Goal: Task Accomplishment & Management: Complete application form

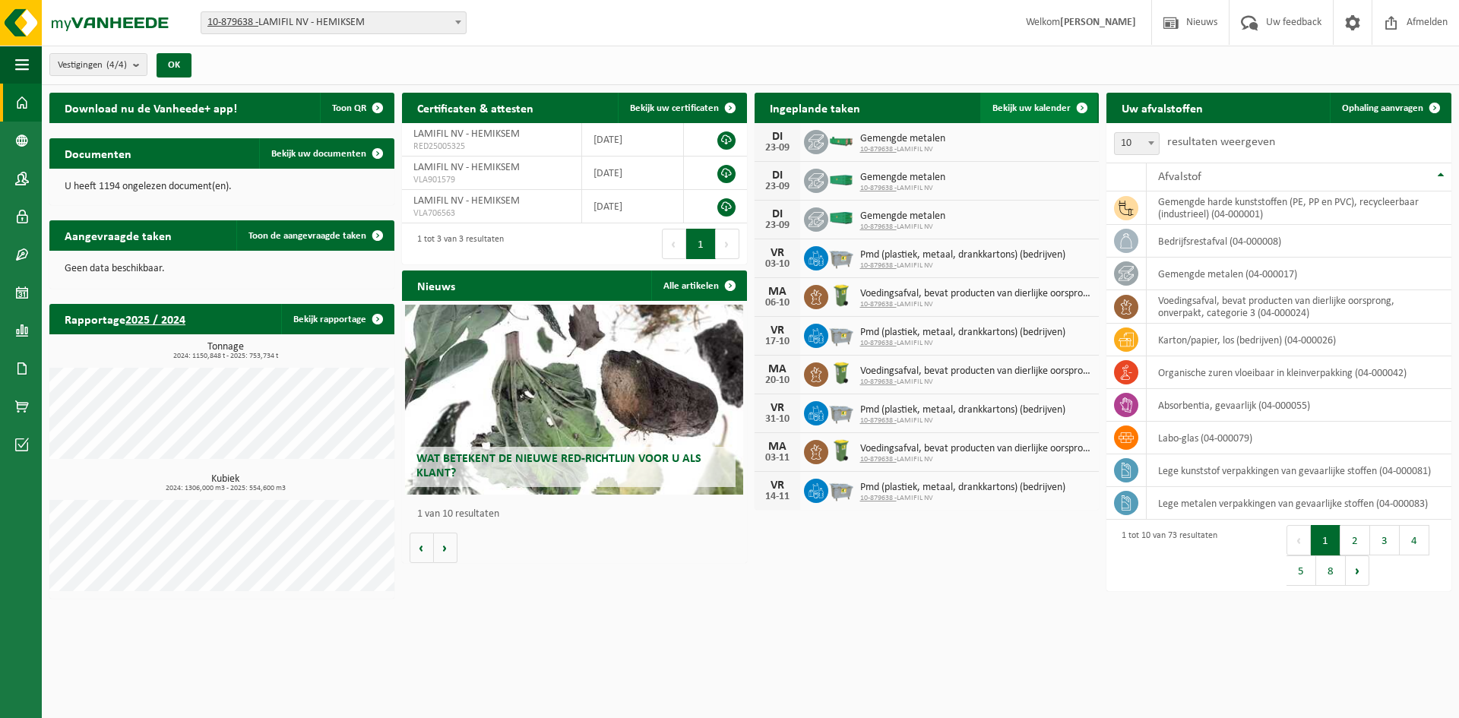
click at [1055, 104] on span "Bekijk uw kalender" at bounding box center [1031, 108] width 78 height 10
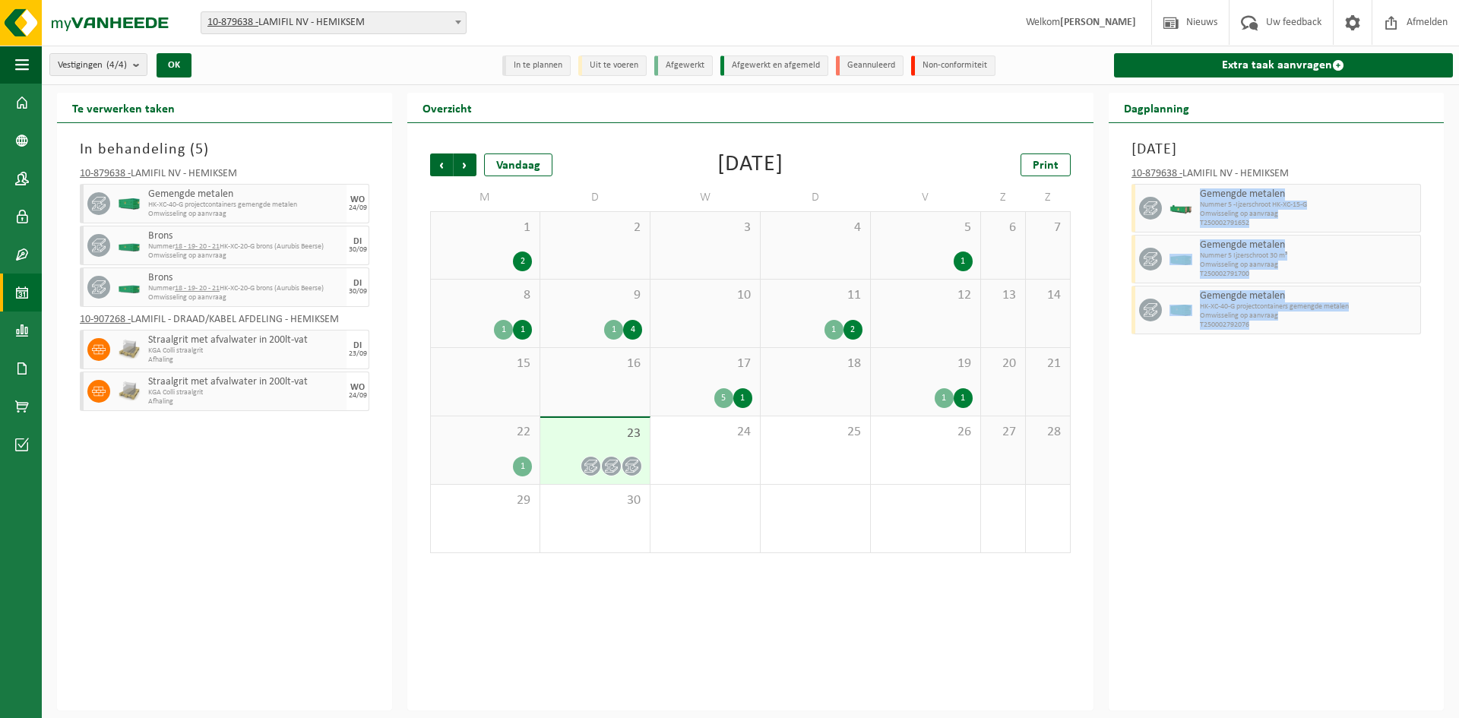
drag, startPoint x: 1260, startPoint y: 333, endPoint x: 1200, endPoint y: 194, distance: 151.5
click at [1200, 194] on div "10-879638 - LAMIFIL NV - HEMIKSEM Gemengde metalen Nummer 5 -Ijzerschroot HK-XC…" at bounding box center [1276, 249] width 305 height 176
click at [1200, 194] on span "Gemengde metalen" at bounding box center [1308, 194] width 217 height 12
drag, startPoint x: 1200, startPoint y: 192, endPoint x: 1262, endPoint y: 324, distance: 146.2
click at [1262, 324] on div "10-879638 - LAMIFIL NV - HEMIKSEM Gemengde metalen Nummer 5 -Ijzerschroot HK-XC…" at bounding box center [1276, 249] width 305 height 176
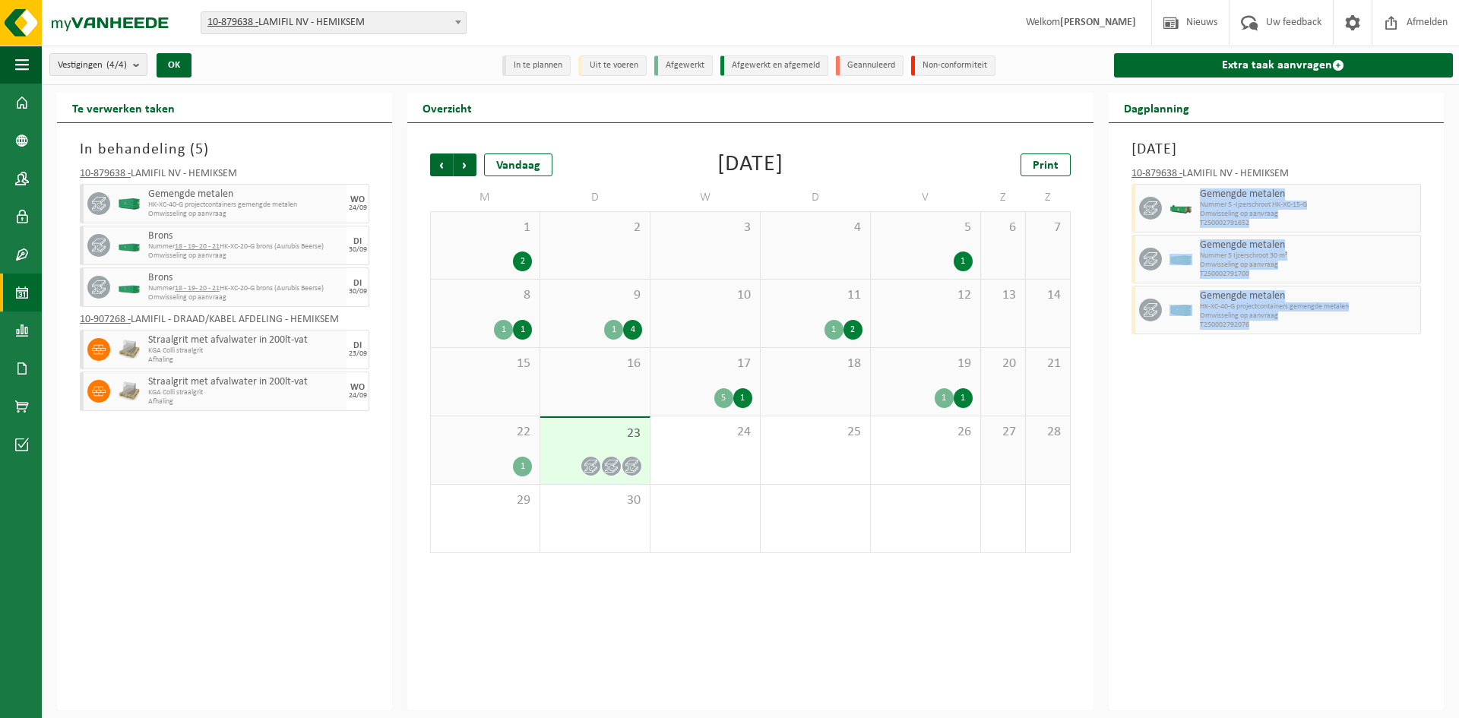
click at [1262, 324] on span "T250002792076" at bounding box center [1308, 325] width 217 height 9
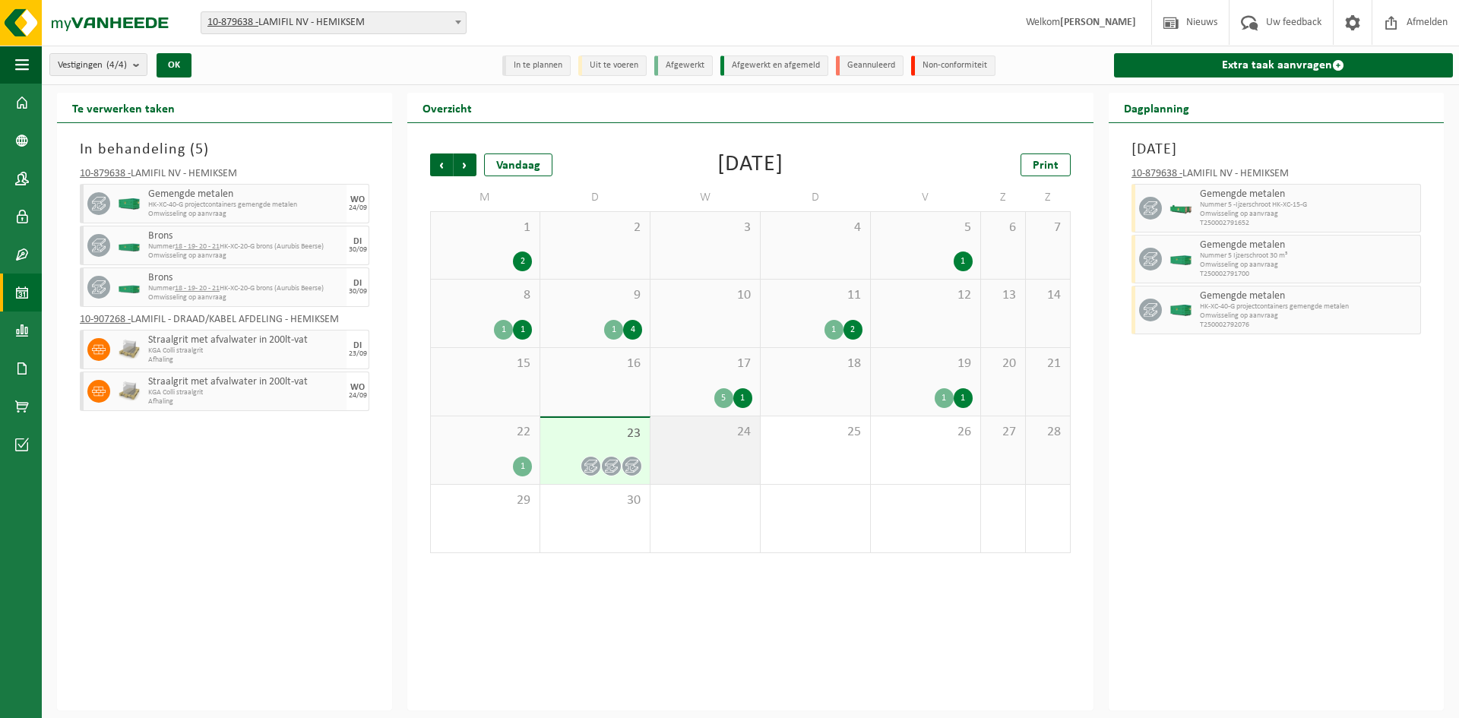
click at [726, 445] on div "24" at bounding box center [704, 450] width 109 height 68
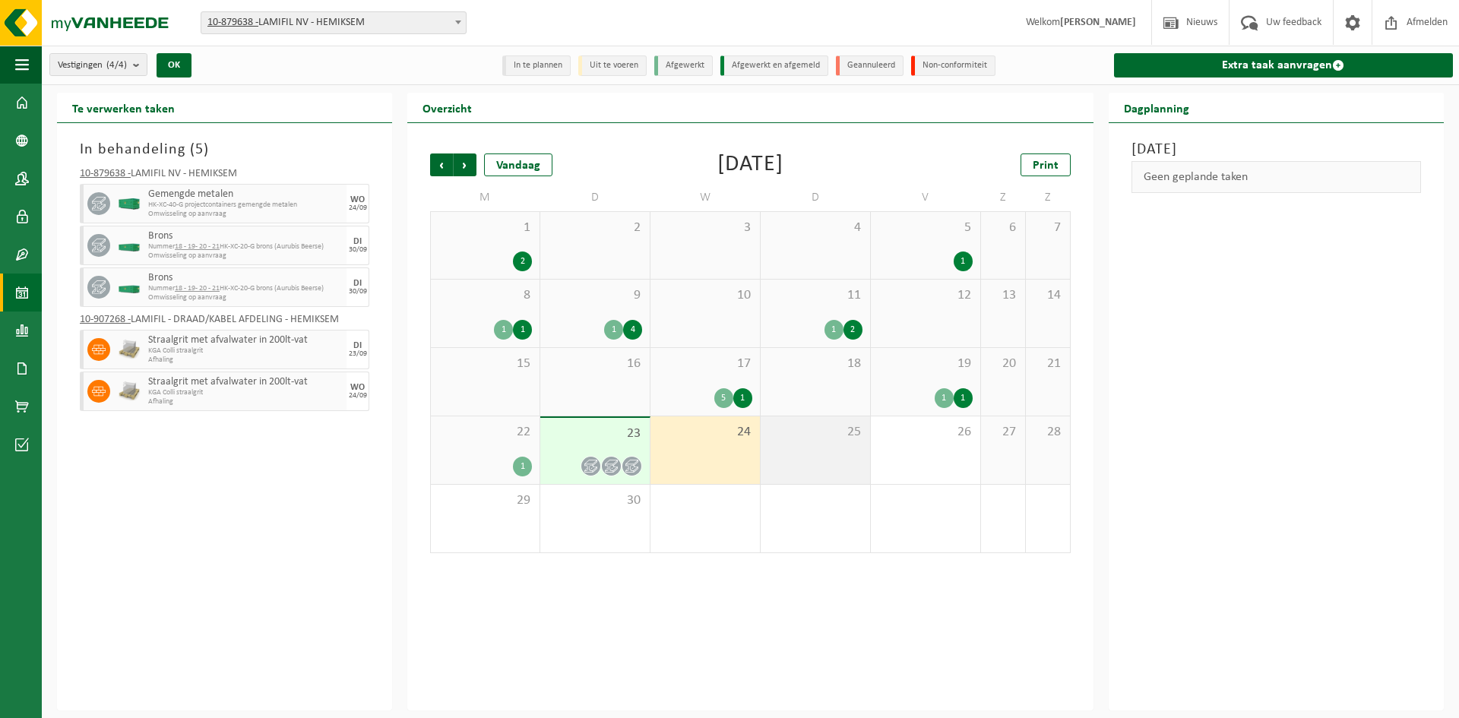
click at [814, 448] on div "25" at bounding box center [815, 450] width 109 height 68
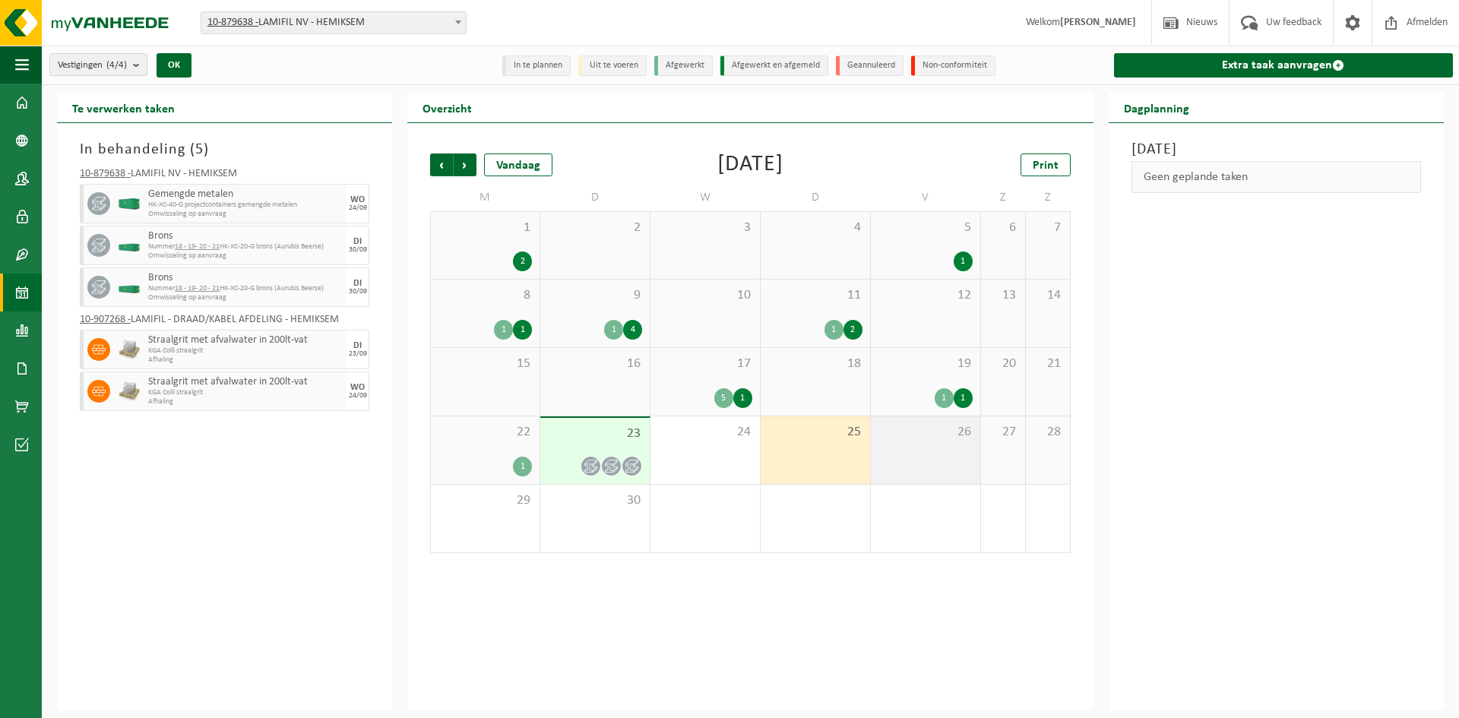
click at [887, 443] on div "26" at bounding box center [925, 450] width 109 height 68
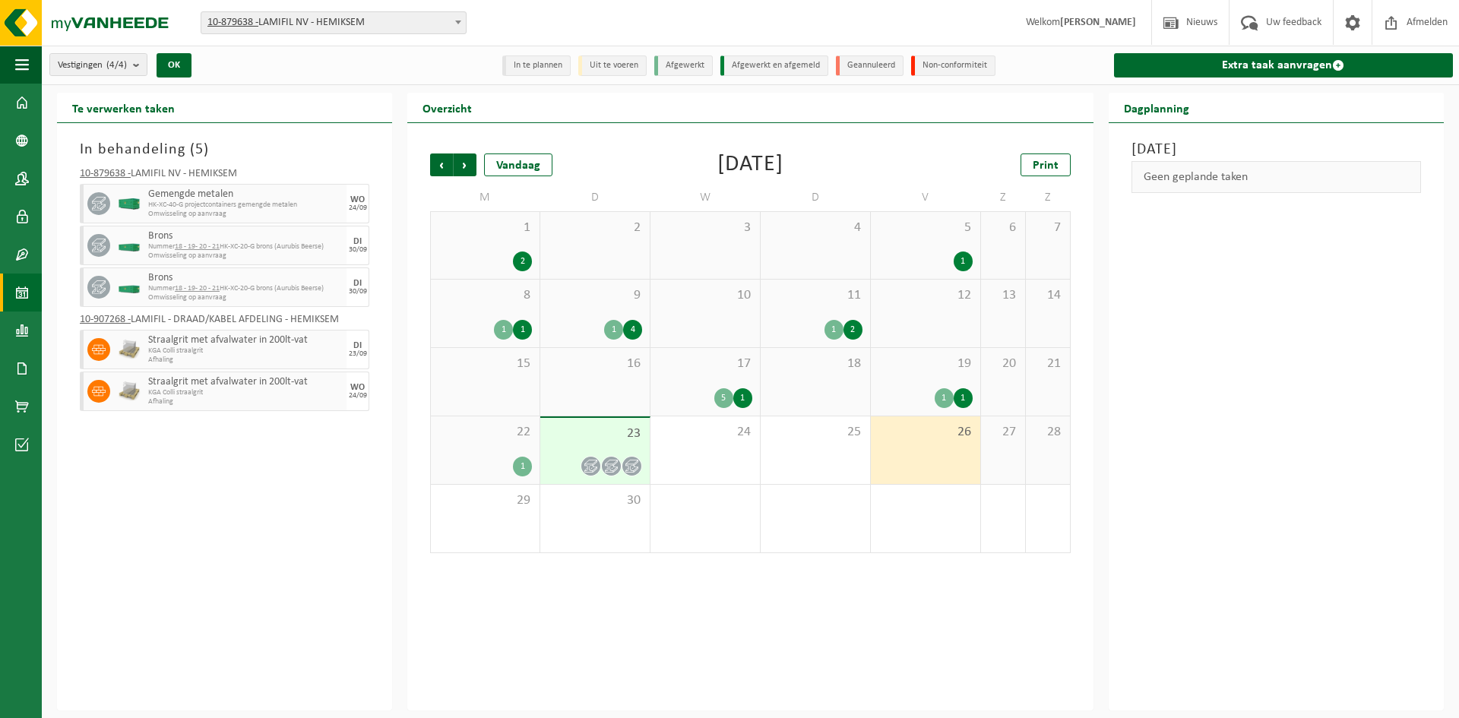
click at [617, 446] on div "23" at bounding box center [594, 451] width 109 height 66
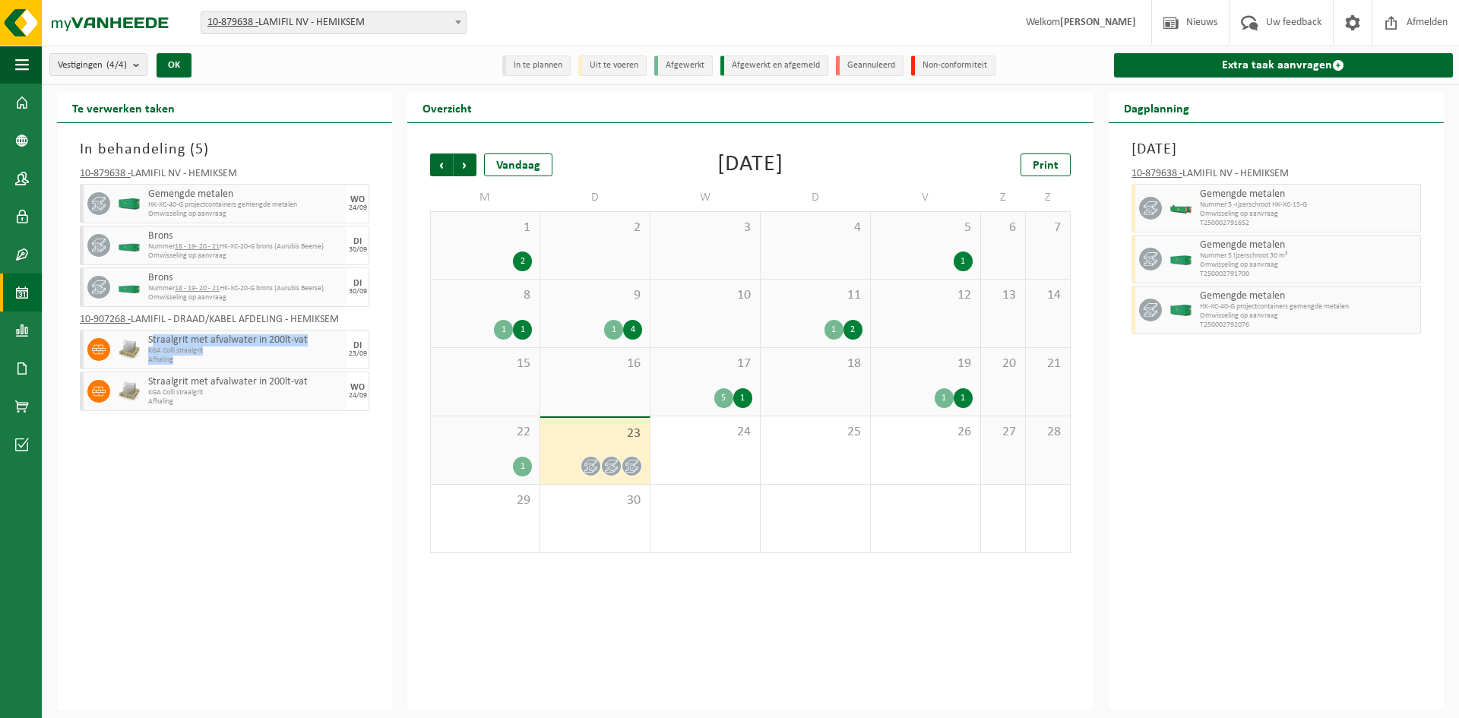
drag, startPoint x: 210, startPoint y: 362, endPoint x: 152, endPoint y: 337, distance: 63.0
click at [152, 337] on div "Straalgrit met afvalwater in 200lt-vat KGA Colli straalgrit Afhaling" at bounding box center [245, 350] width 202 height 40
click at [223, 462] on div "In behandeling ( 5 ) 10-879638 - LAMIFIL NV - HEMIKSEM Gemengde metalen HK-XC-4…" at bounding box center [224, 416] width 335 height 587
click at [139, 23] on img at bounding box center [91, 23] width 182 height 46
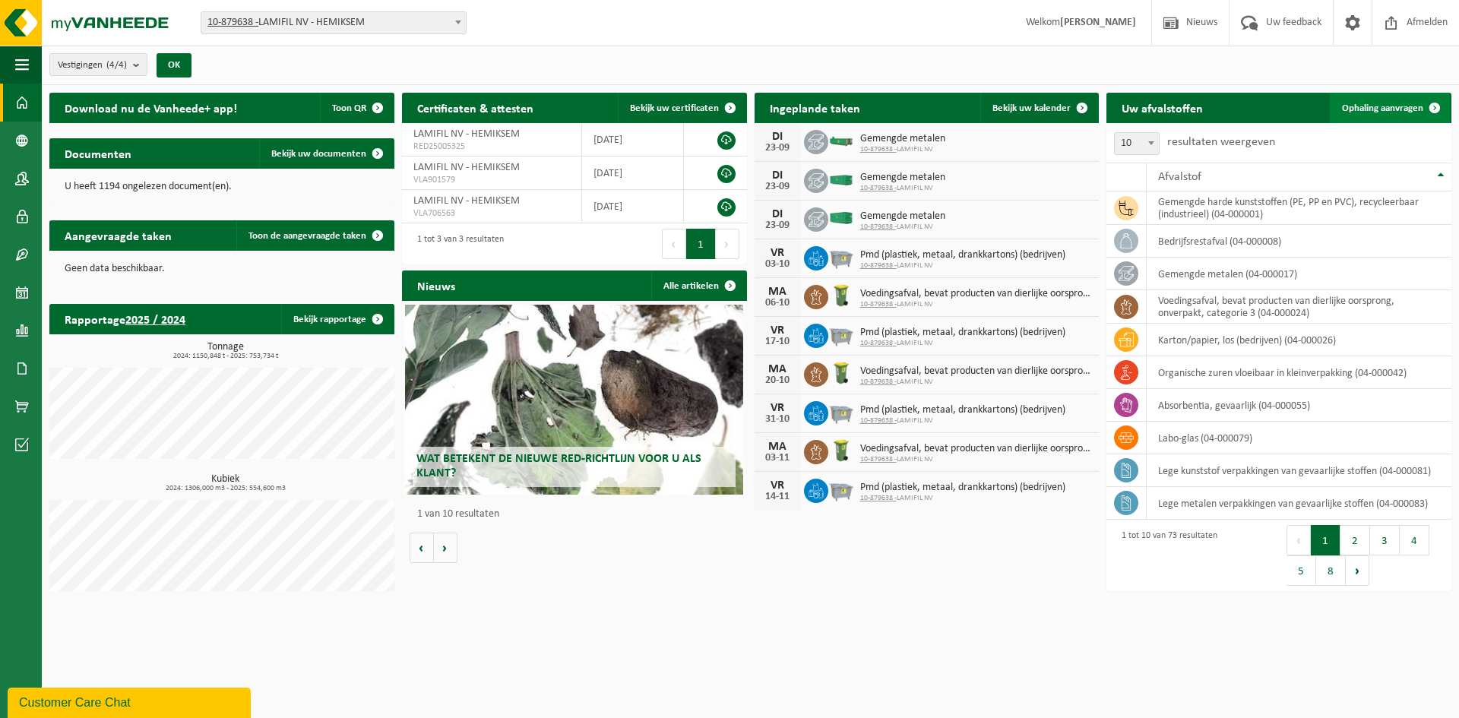
click at [1396, 103] on span "Ophaling aanvragen" at bounding box center [1382, 108] width 81 height 10
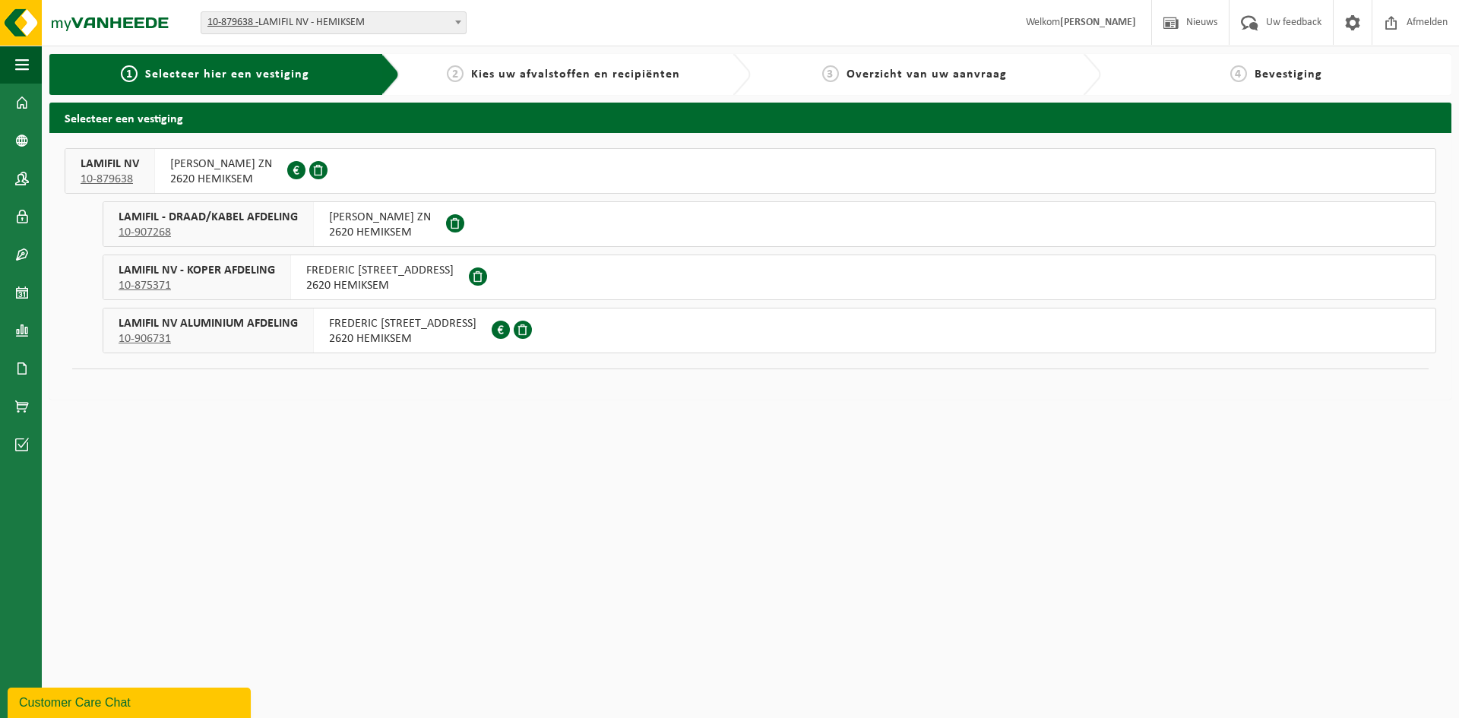
click at [187, 160] on span "FREDERIK SHEIDLAAN ZN" at bounding box center [221, 164] width 102 height 15
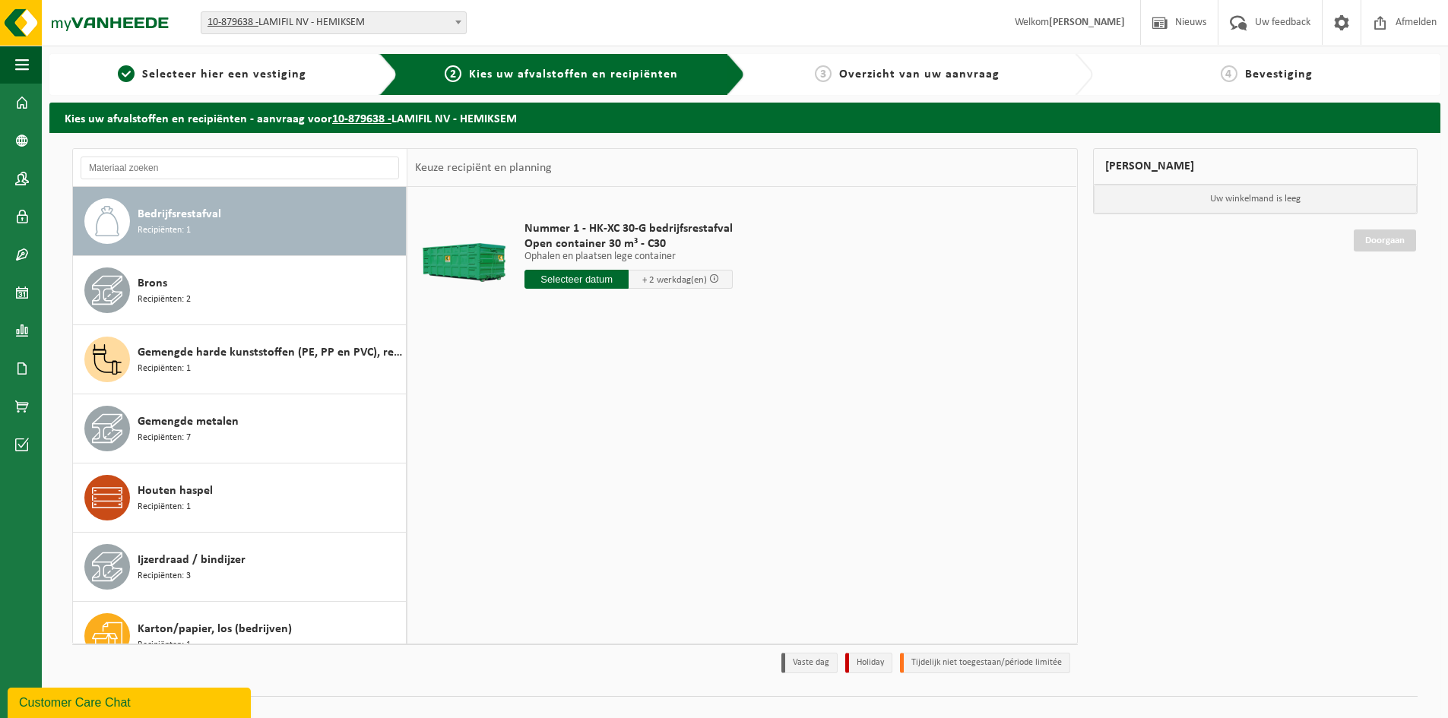
click at [575, 289] on div "Nummer 1 - HK-XC 30-G bedrijfsrestafval Open container 30 m³ - C30 Ophalen en p…" at bounding box center [628, 259] width 223 height 106
click at [577, 282] on input "text" at bounding box center [576, 279] width 104 height 19
click at [590, 441] on div "24" at bounding box center [591, 438] width 27 height 24
type input "Van [DATE]"
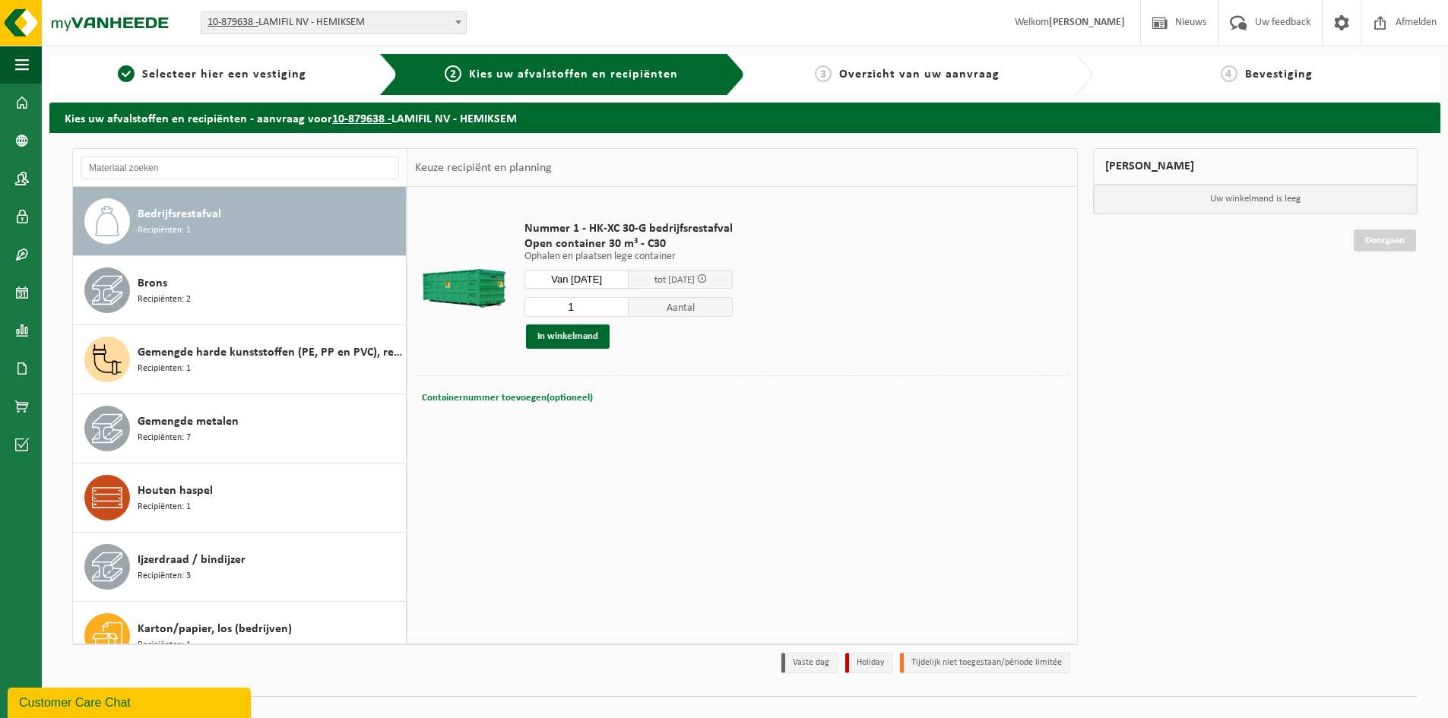
click at [506, 396] on span "Containernummer toevoegen(optioneel)" at bounding box center [507, 398] width 171 height 10
type input "C30 - 1452"
click at [582, 333] on button "In winkelmand" at bounding box center [568, 336] width 84 height 24
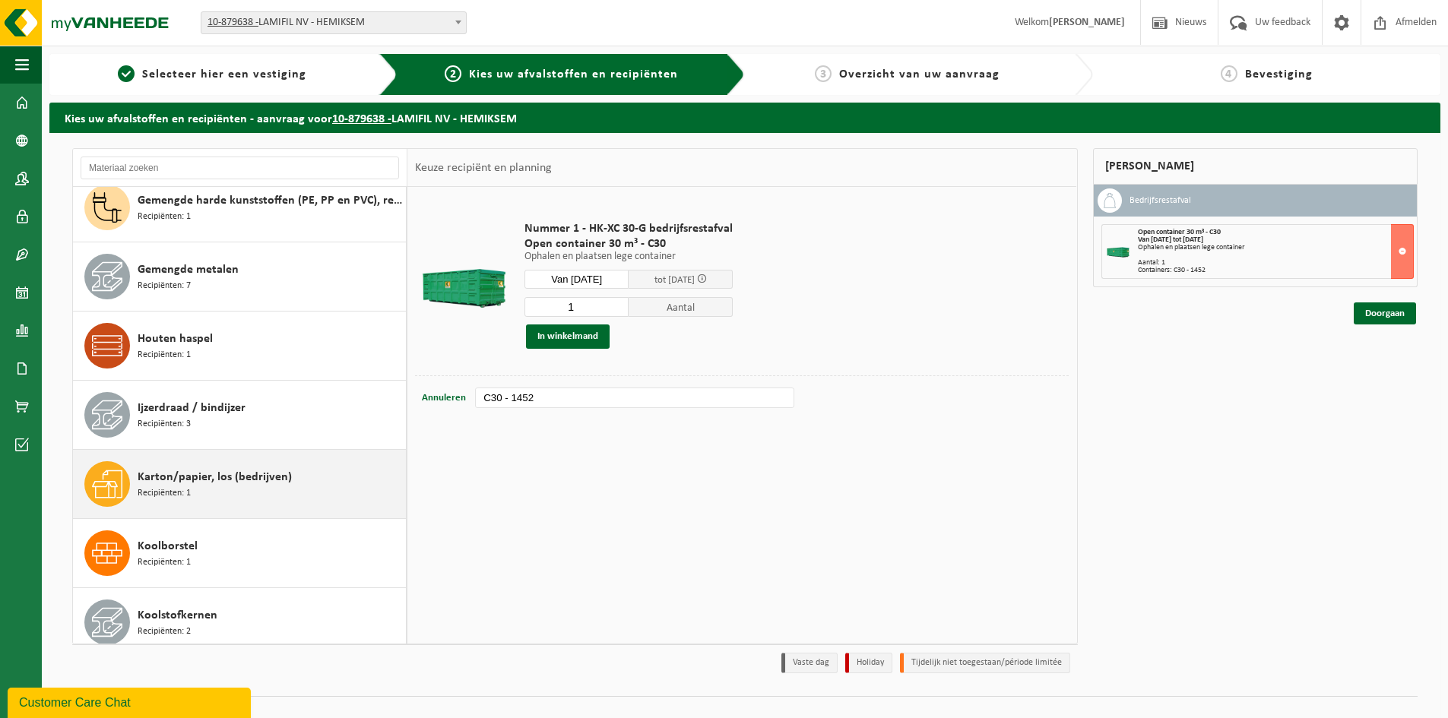
click at [274, 467] on div "Karton/papier, los (bedrijven) Recipiënten: 1" at bounding box center [270, 484] width 264 height 46
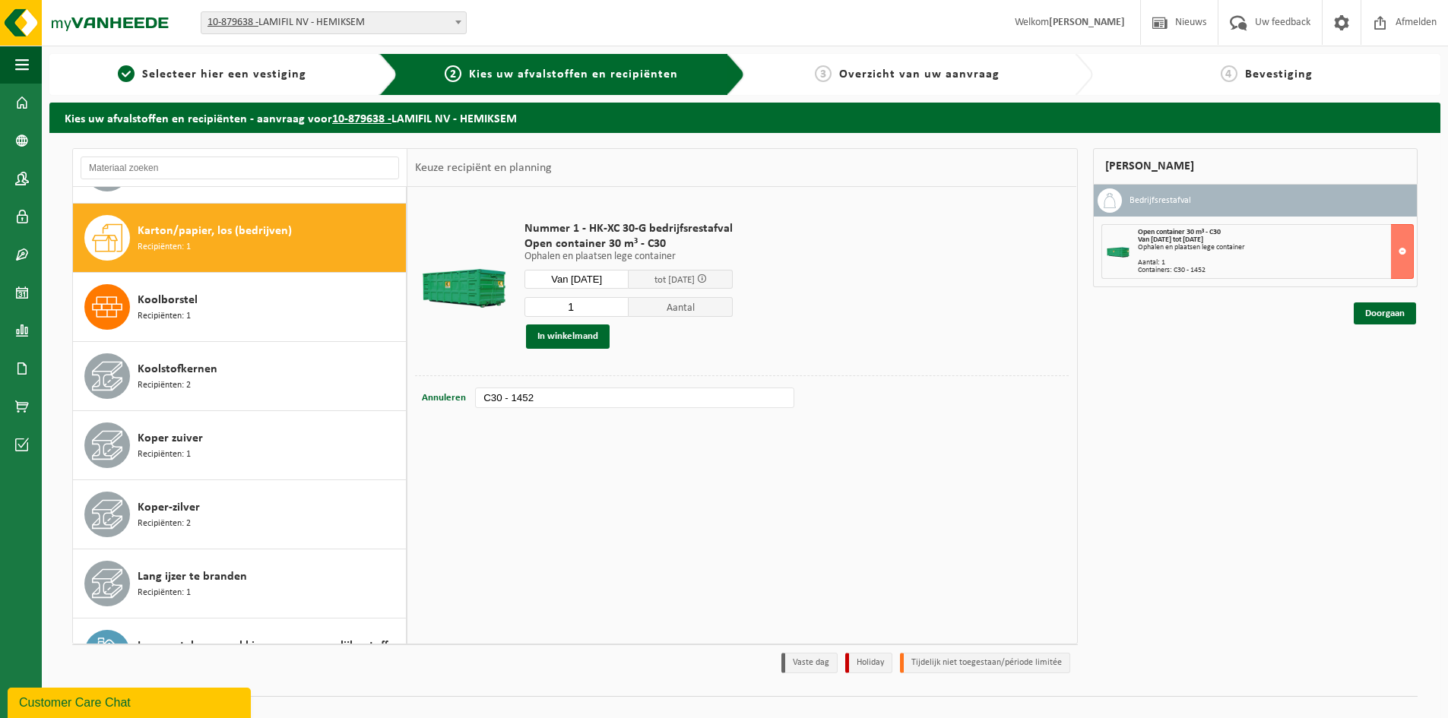
scroll to position [415, 0]
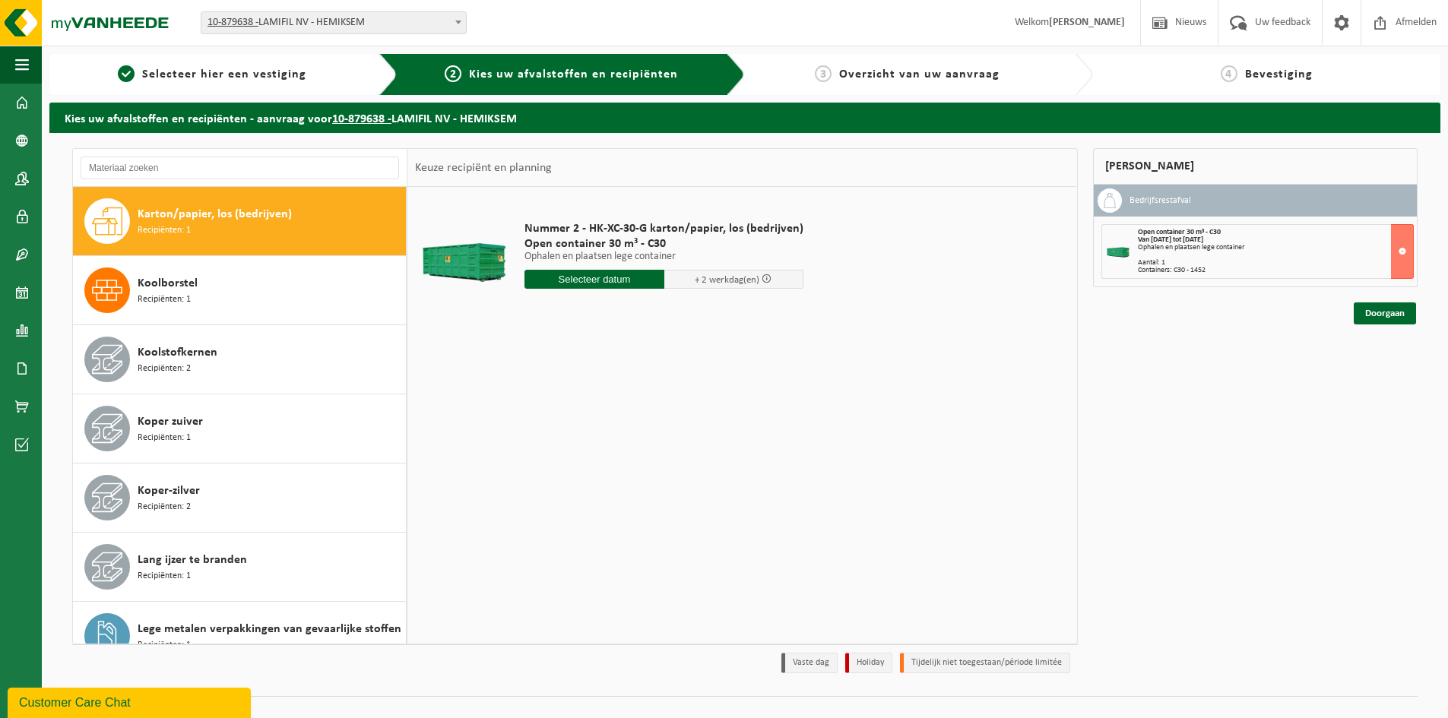
click at [599, 286] on input "text" at bounding box center [594, 279] width 140 height 19
click at [593, 441] on div "24" at bounding box center [591, 438] width 27 height 24
type input "Van 2025-09-24"
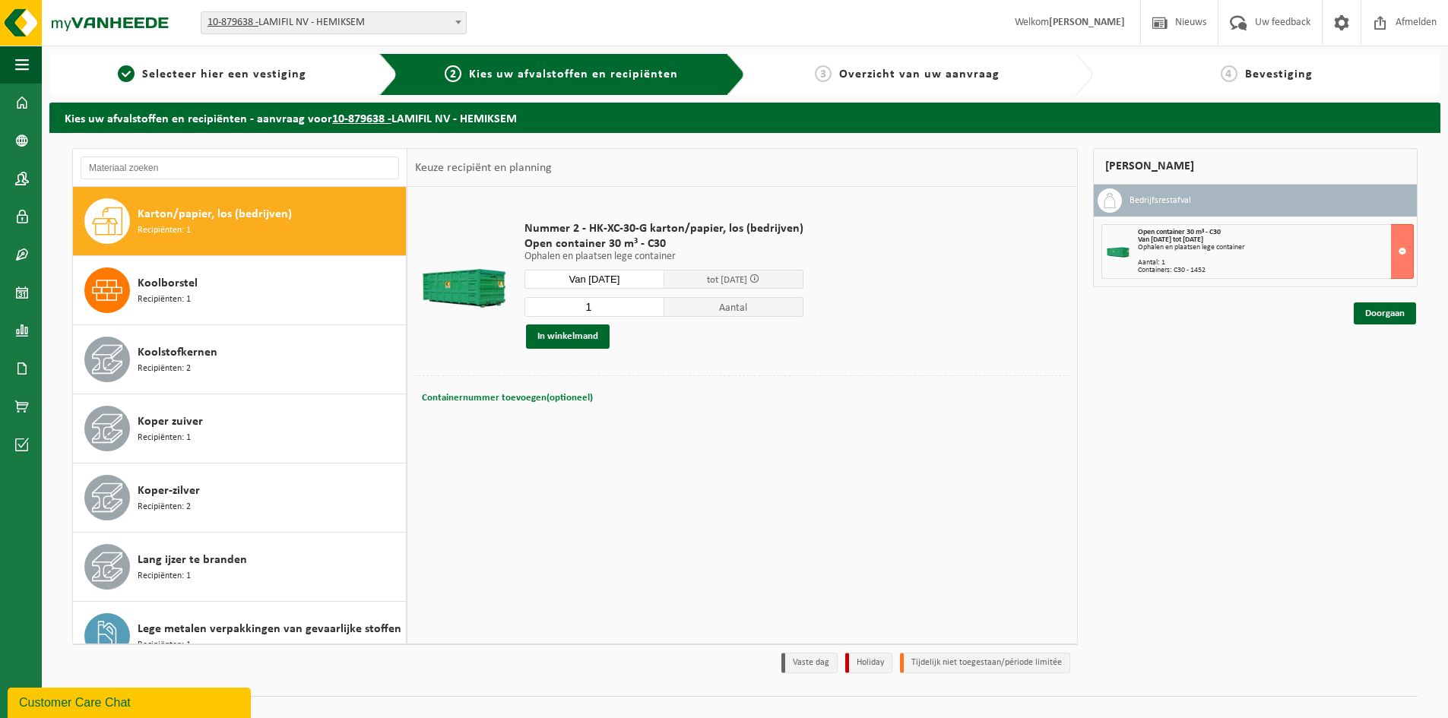
click at [513, 400] on span "Containernummer toevoegen(optioneel)" at bounding box center [507, 398] width 171 height 10
type input "C30 - 1054"
click at [540, 337] on button "In winkelmand" at bounding box center [568, 336] width 84 height 24
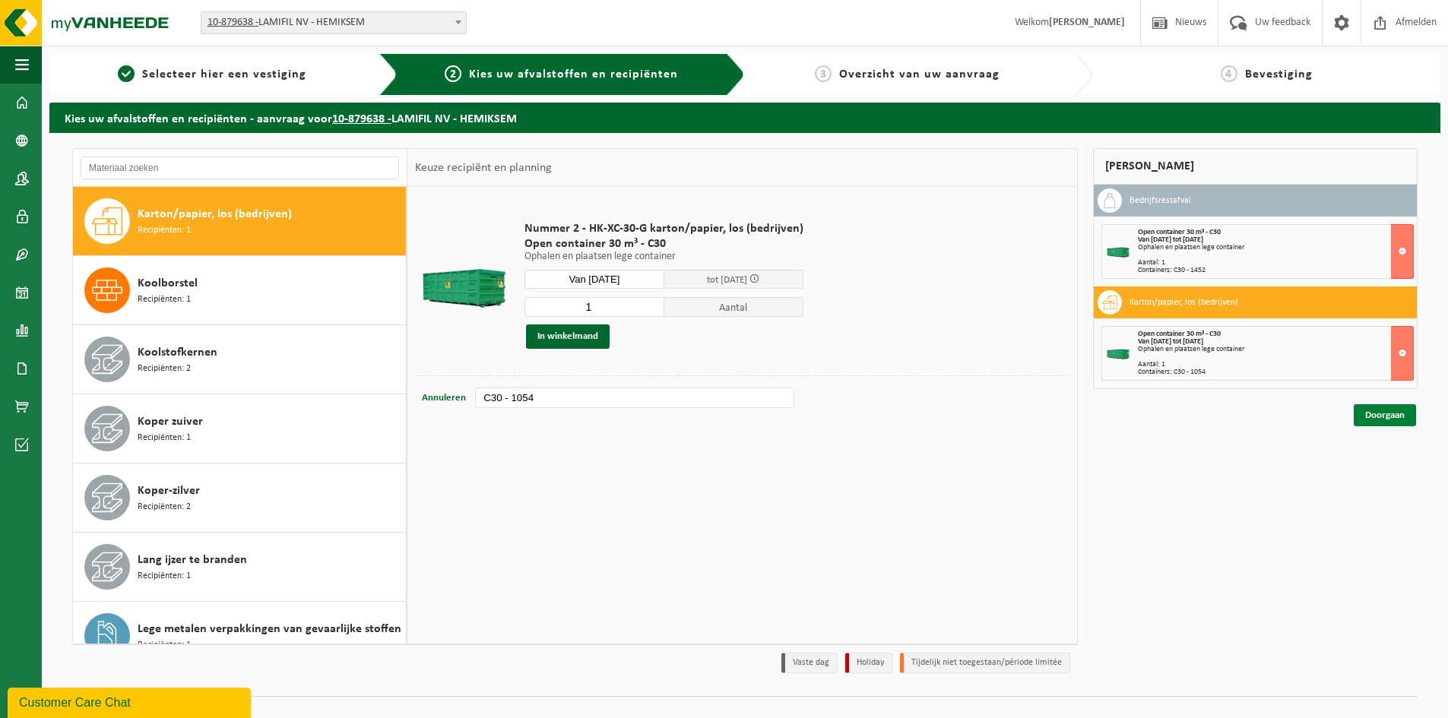
click at [1371, 416] on link "Doorgaan" at bounding box center [1384, 415] width 62 height 22
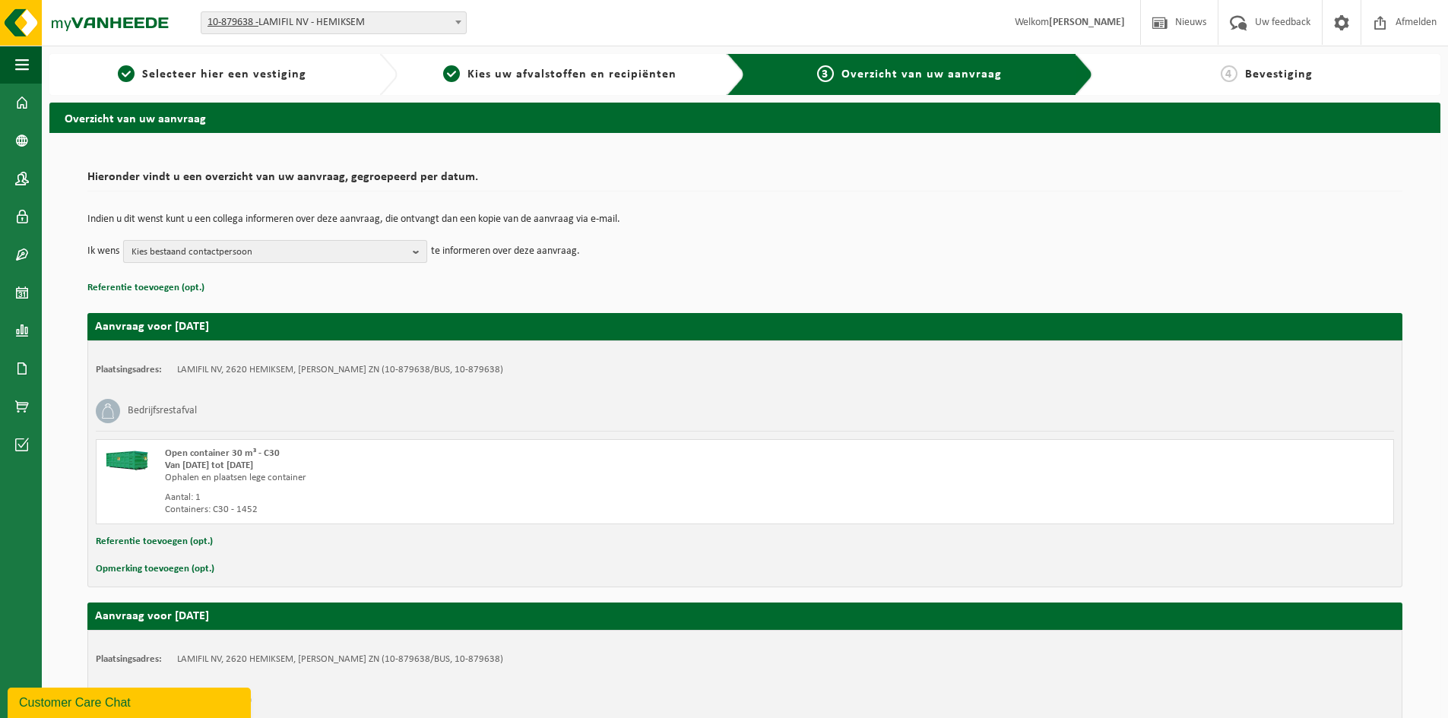
click at [290, 261] on span "Kies bestaand contactpersoon" at bounding box center [268, 252] width 275 height 23
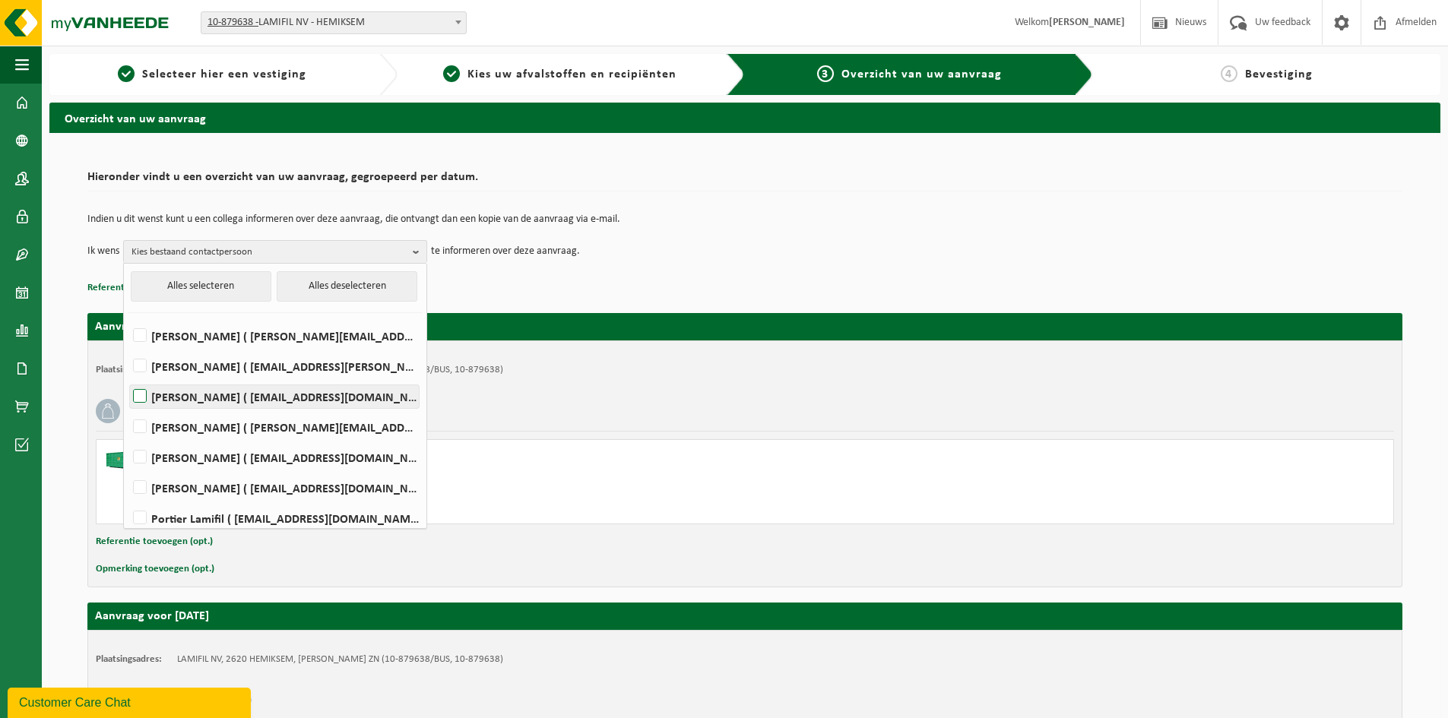
click at [144, 393] on label "[PERSON_NAME] ( [EMAIL_ADDRESS][DOMAIN_NAME] )" at bounding box center [274, 396] width 289 height 23
click at [128, 378] on input "[PERSON_NAME] ( [EMAIL_ADDRESS][DOMAIN_NAME] )" at bounding box center [127, 377] width 1 height 1
checkbox input "true"
click at [141, 451] on label "[PERSON_NAME] ( [EMAIL_ADDRESS][DOMAIN_NAME] )" at bounding box center [274, 457] width 289 height 23
click at [128, 438] on input "[PERSON_NAME] ( [EMAIL_ADDRESS][DOMAIN_NAME] )" at bounding box center [127, 438] width 1 height 1
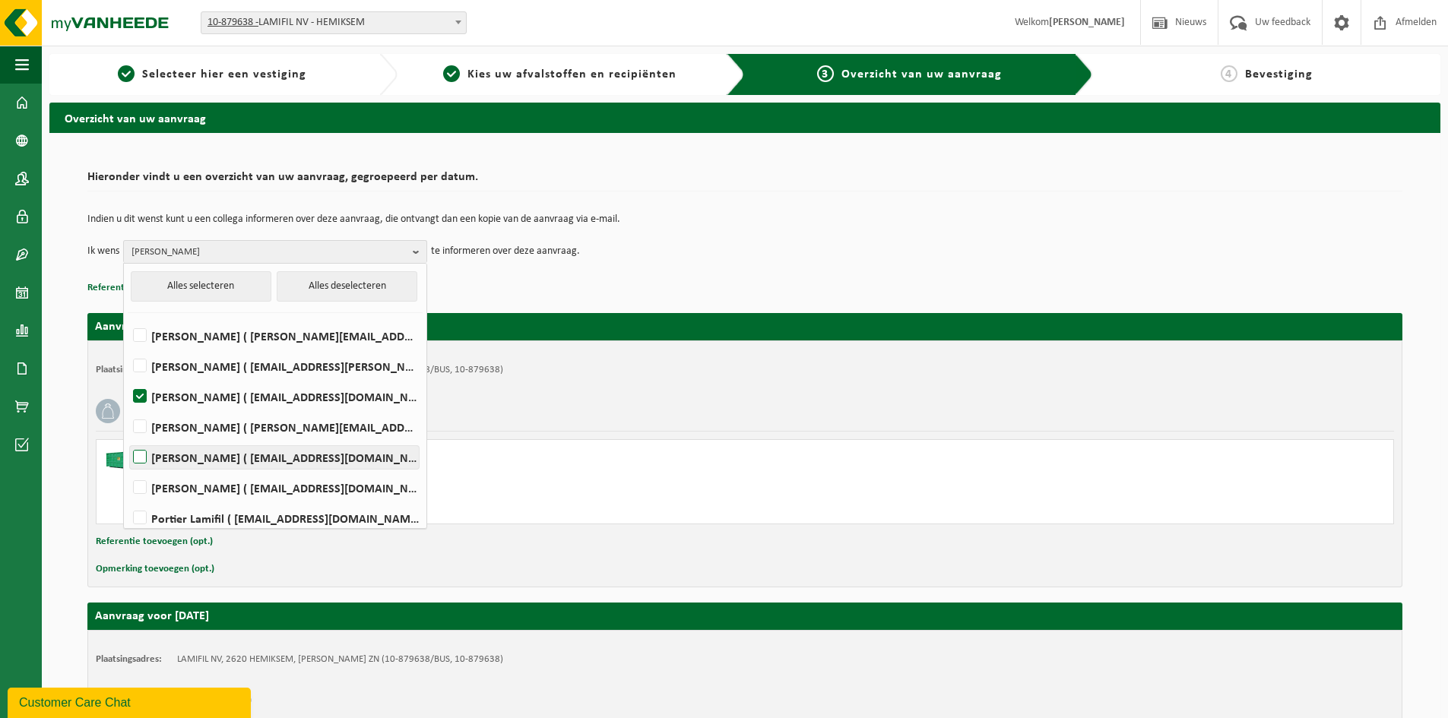
checkbox input "true"
click at [367, 242] on span "[PERSON_NAME], [PERSON_NAME]" at bounding box center [268, 252] width 275 height 23
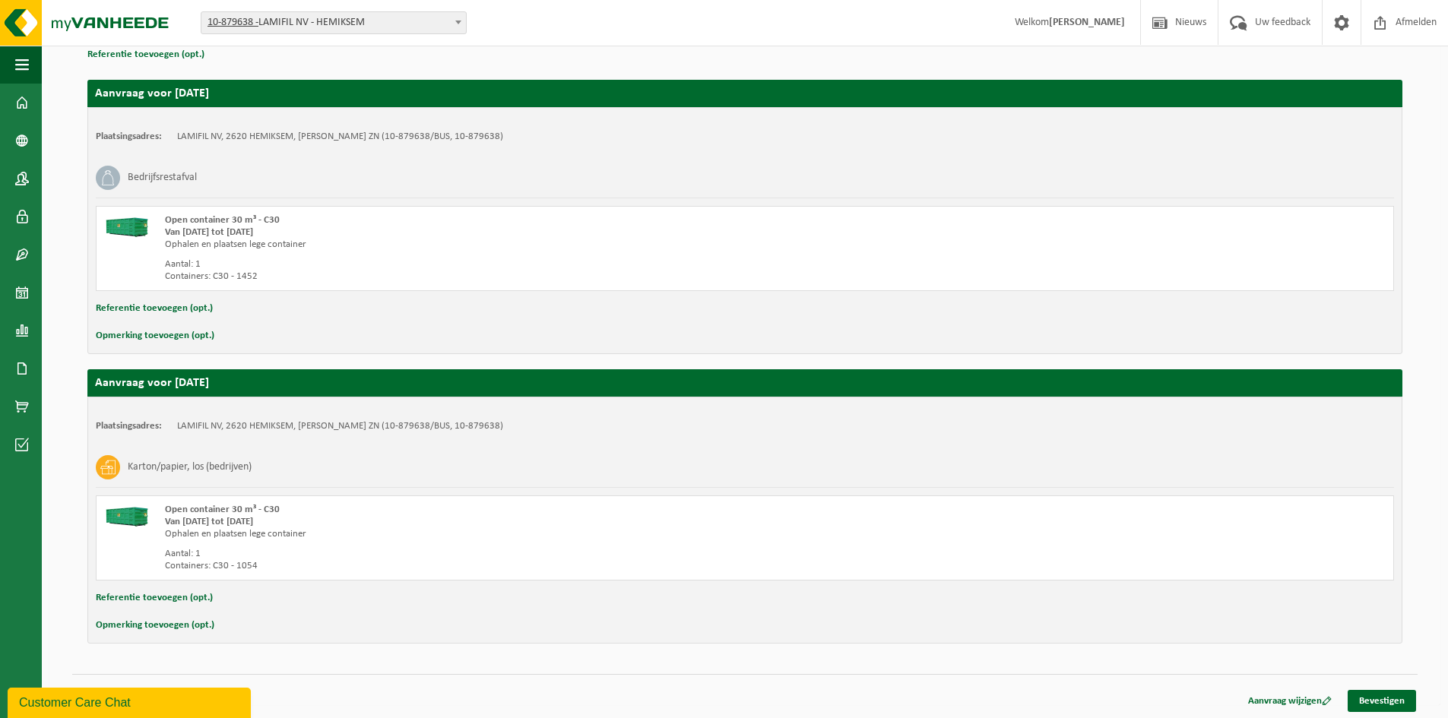
scroll to position [236, 0]
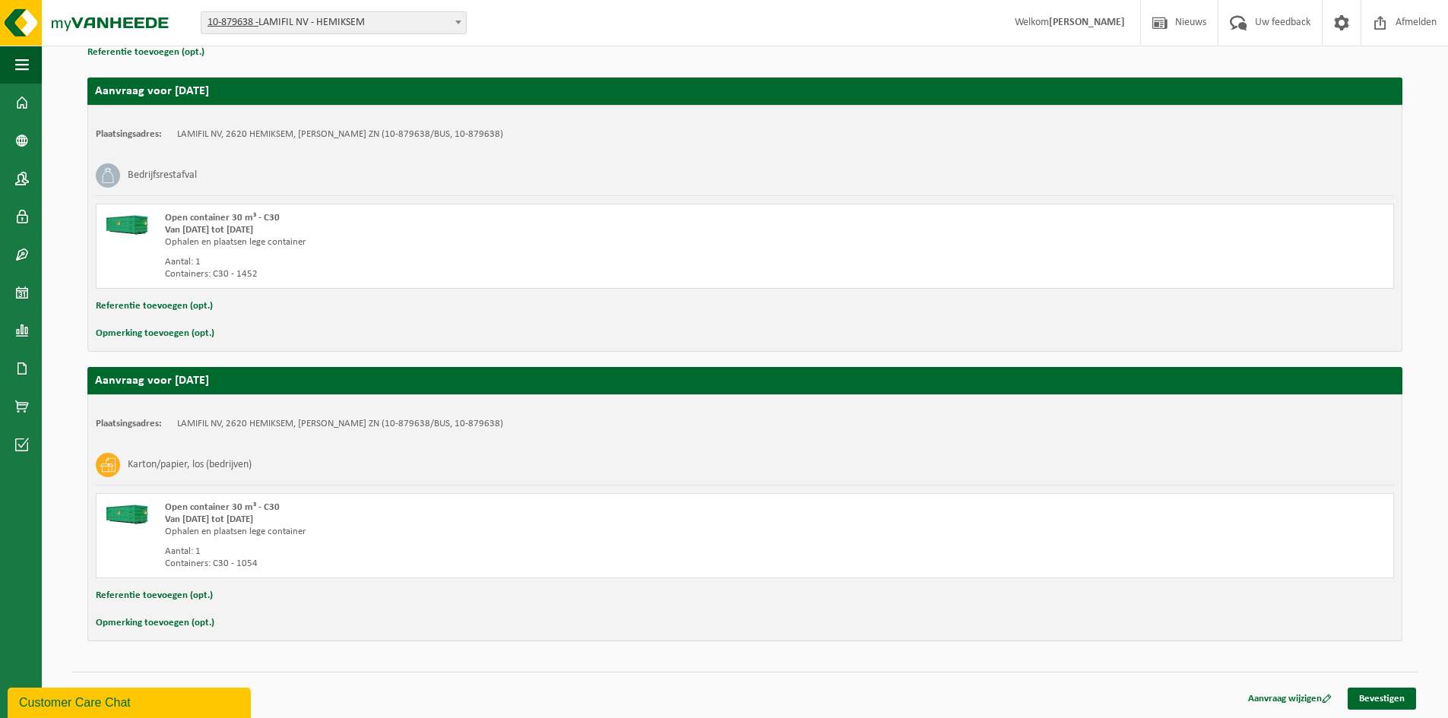
click at [192, 335] on button "Opmerking toevoegen (opt.)" at bounding box center [155, 334] width 119 height 20
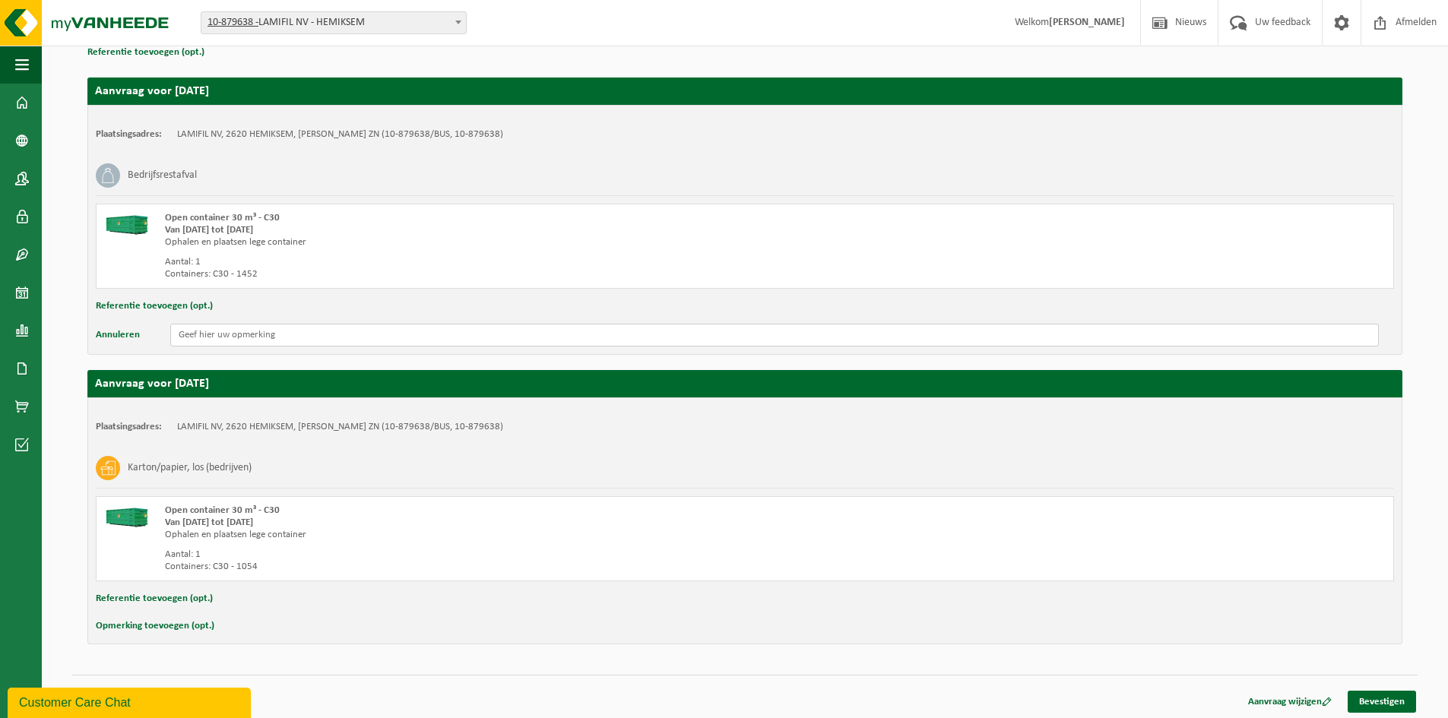
click at [231, 338] on input "text" at bounding box center [774, 335] width 1208 height 23
click at [373, 335] on input "Dringend op te halen! Ten laatste donderderdagvoormiddag opgehaald." at bounding box center [774, 335] width 1208 height 23
click at [370, 336] on input "Dringend op te halen! Ten laatste donderderdagvoormiddag opgehaald." at bounding box center [774, 335] width 1208 height 23
drag, startPoint x: 504, startPoint y: 336, endPoint x: 373, endPoint y: 364, distance: 133.7
click at [373, 364] on div "Aanvraag voor [DATE] Plaatsingsadres: LAMIFIL NV, 2620 HEMIKSEM, [PERSON_NAME][…" at bounding box center [744, 353] width 1315 height 582
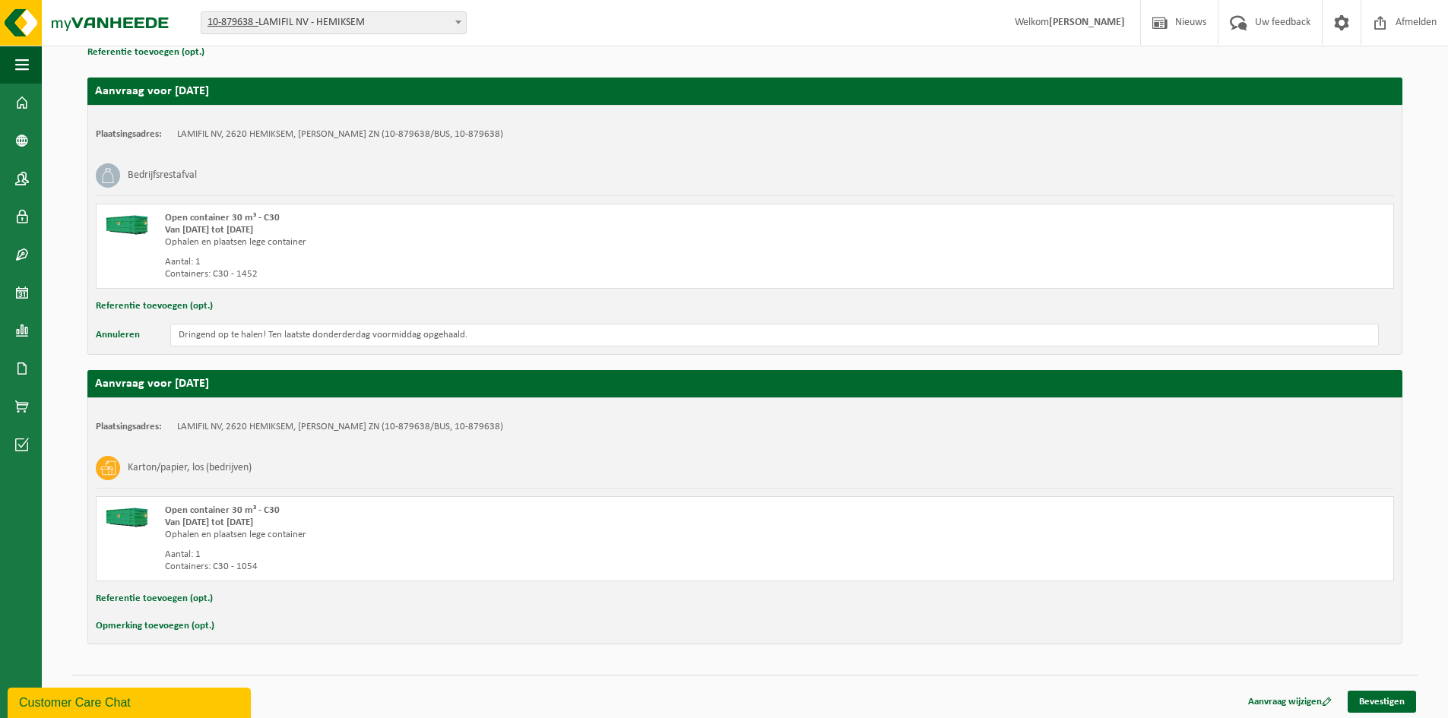
click at [348, 350] on div "Plaatsingsadres: LAMIFIL NV, 2620 HEMIKSEM, [PERSON_NAME] ZN (10-879638/BUS, 10…" at bounding box center [744, 230] width 1315 height 250
click at [347, 336] on input "Dringend op te halen! Ten laatste donderderdag voormiddag opgehaald." at bounding box center [774, 335] width 1208 height 23
click at [351, 335] on input "Dringend op te halen! Ten laatste donderderdag voormiddag opgehaald." at bounding box center [774, 335] width 1208 height 23
type input "Dringend op te halen! Ten laatste donderdag voormiddag opgehaald."
click at [609, 369] on div "Aanvraag voor 2025-09-24 Plaatsingsadres: LAMIFIL NV, 2620 HEMIKSEM, FREDERIK S…" at bounding box center [744, 353] width 1315 height 582
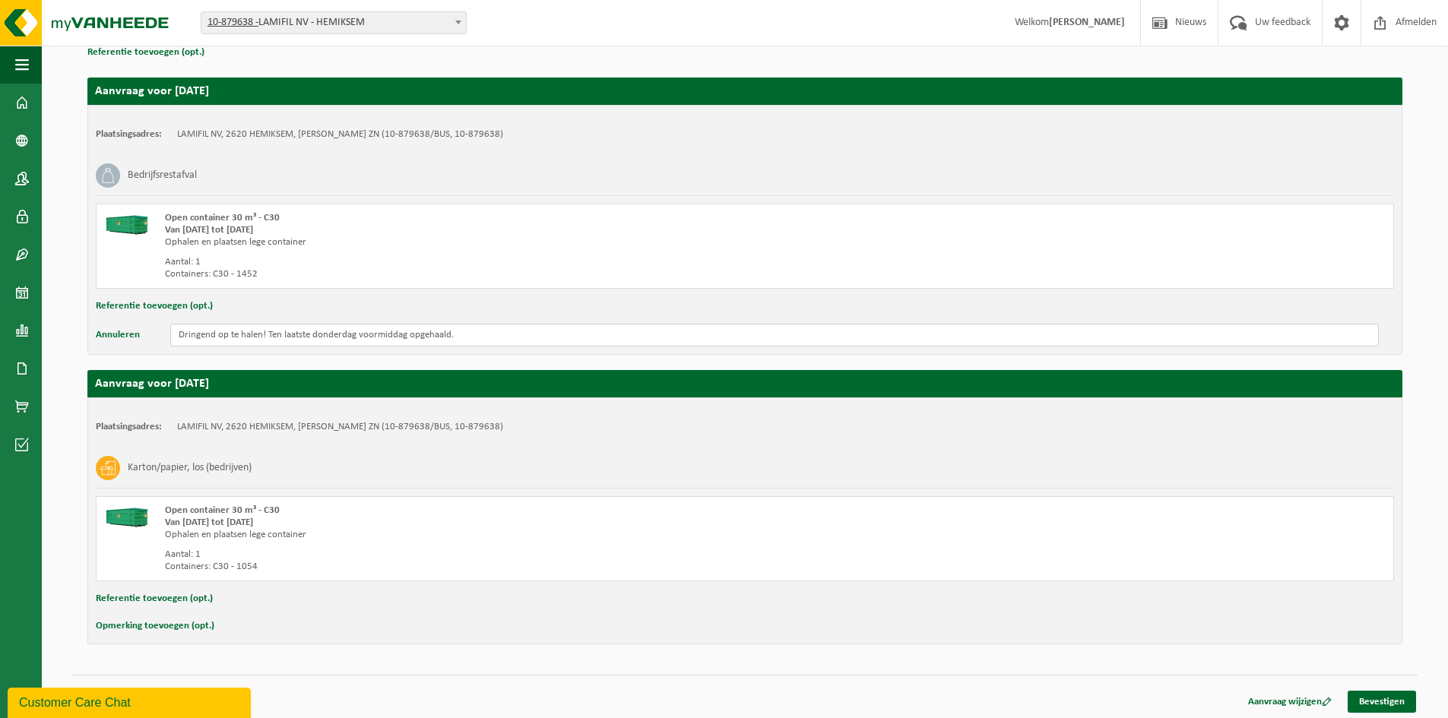
drag, startPoint x: 506, startPoint y: 333, endPoint x: 138, endPoint y: 334, distance: 367.8
click at [138, 334] on div "Annuleren Dringend op te halen! Ten laatste donderdag voormiddag opgehaald." at bounding box center [745, 335] width 1298 height 23
click at [197, 623] on button "Opmerking toevoegen (opt.)" at bounding box center [155, 626] width 119 height 20
click at [201, 633] on input "text" at bounding box center [774, 627] width 1208 height 23
paste input "Dringend op te halen! Ten laatste donderdag voormiddag opgehaald."
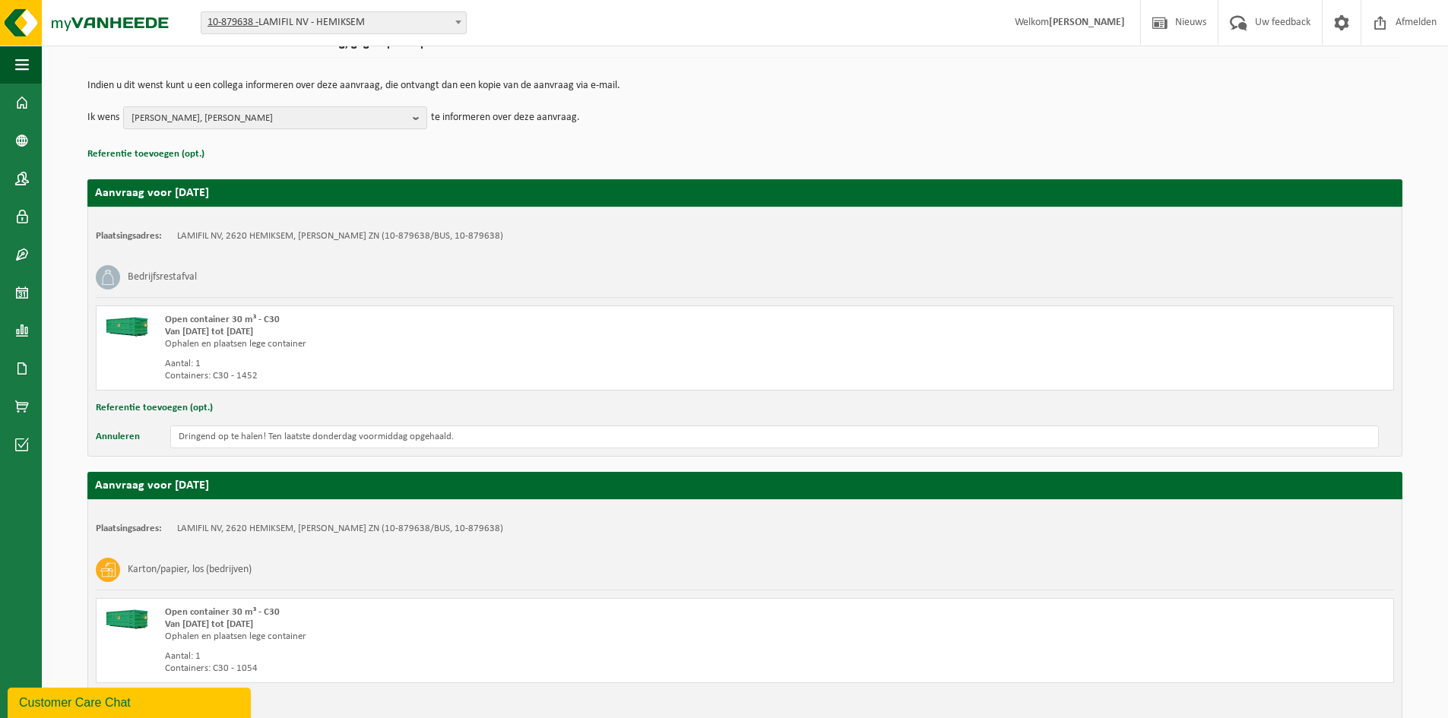
scroll to position [242, 0]
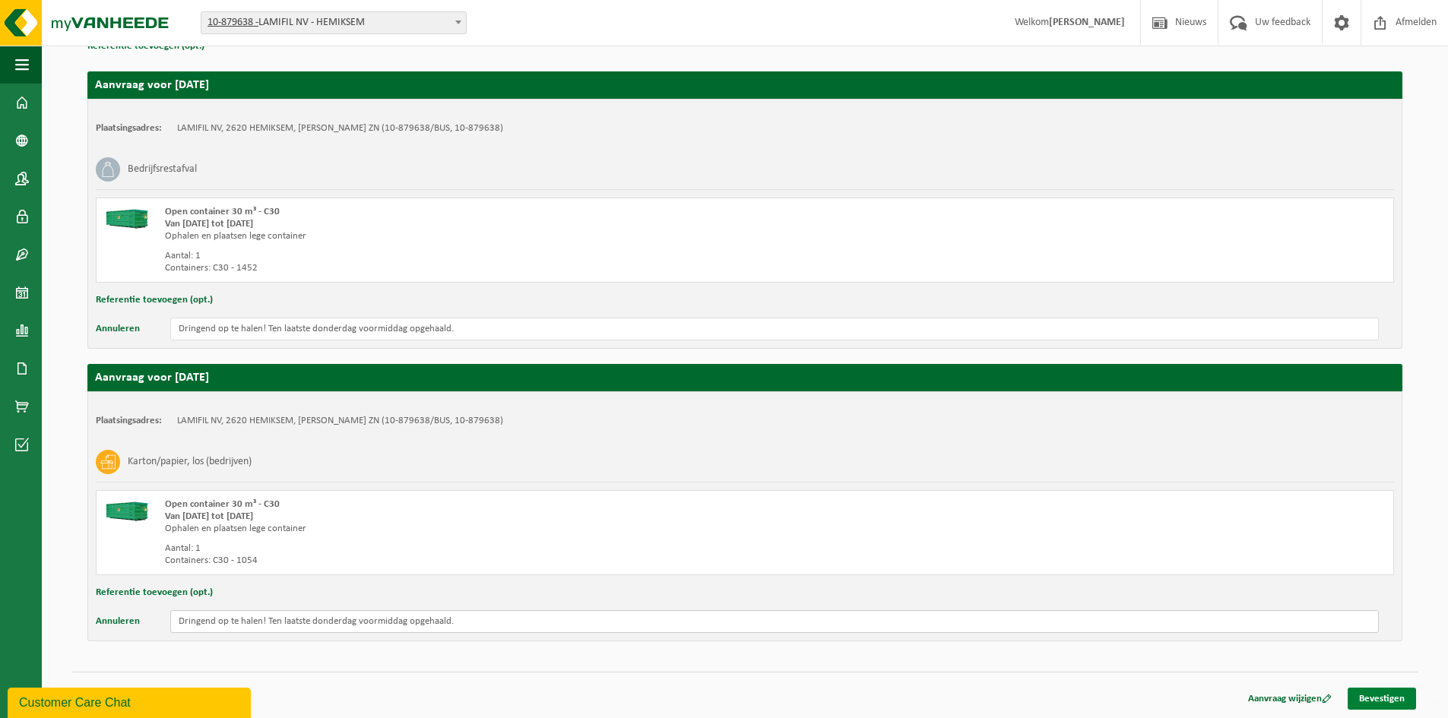
type input "Dringend op te halen! Ten laatste donderdag voormiddag opgehaald."
click at [1397, 706] on link "Bevestigen" at bounding box center [1381, 699] width 68 height 22
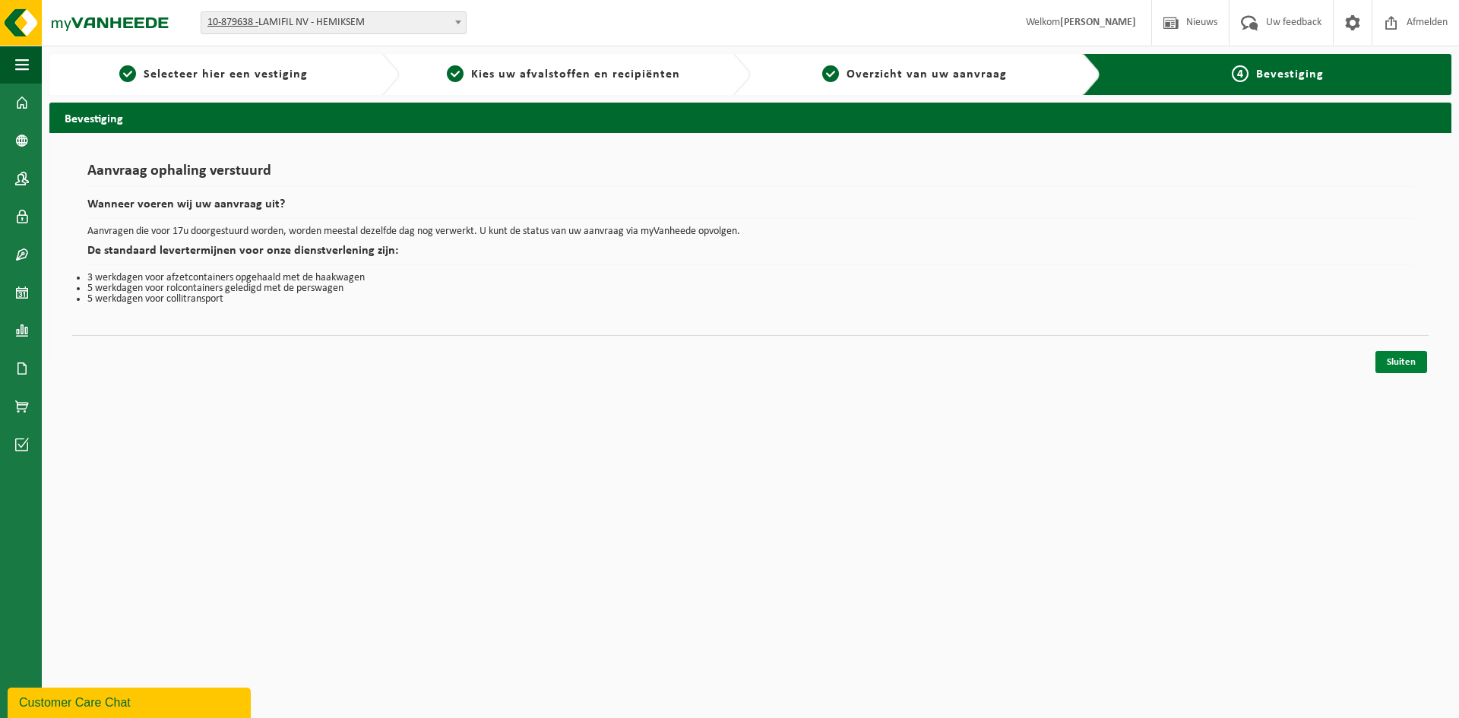
click at [1413, 362] on link "Sluiten" at bounding box center [1401, 362] width 52 height 22
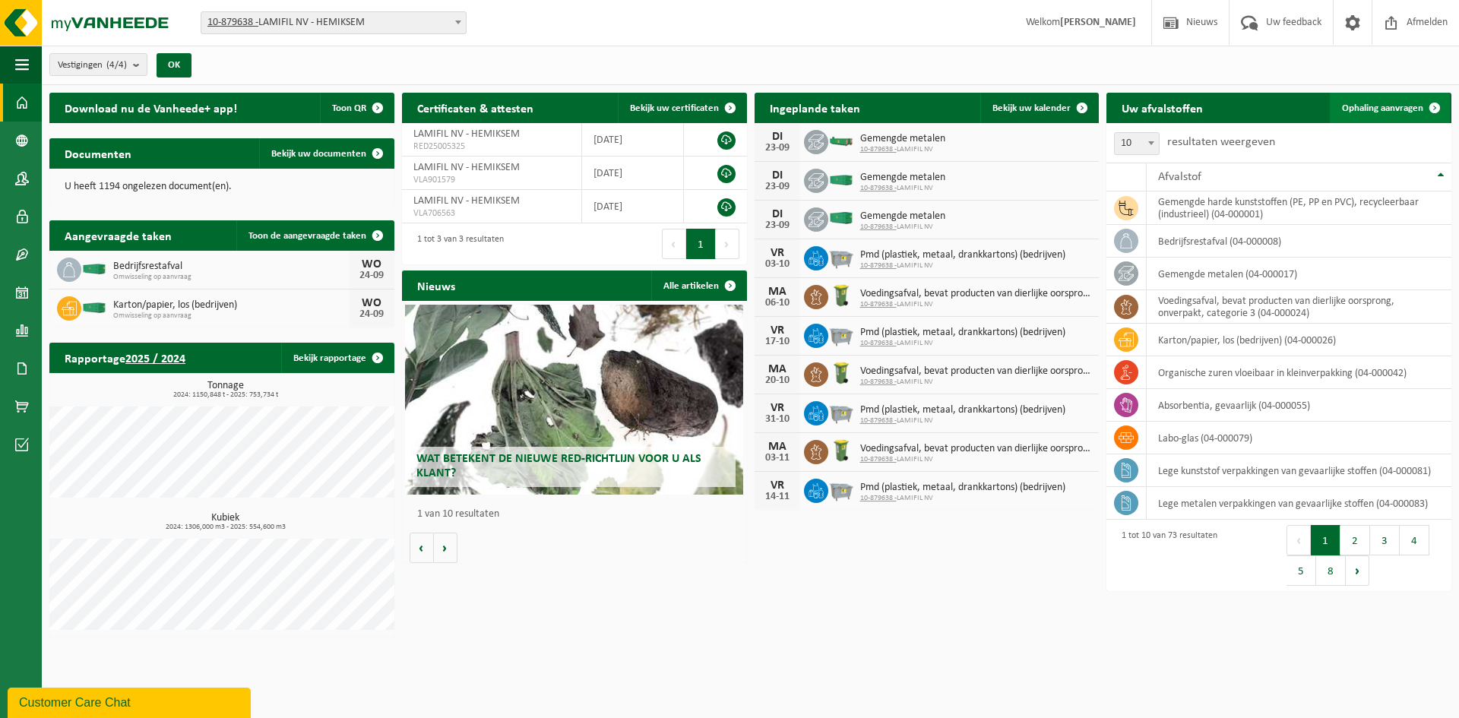
click at [1376, 107] on span "Ophaling aanvragen" at bounding box center [1382, 108] width 81 height 10
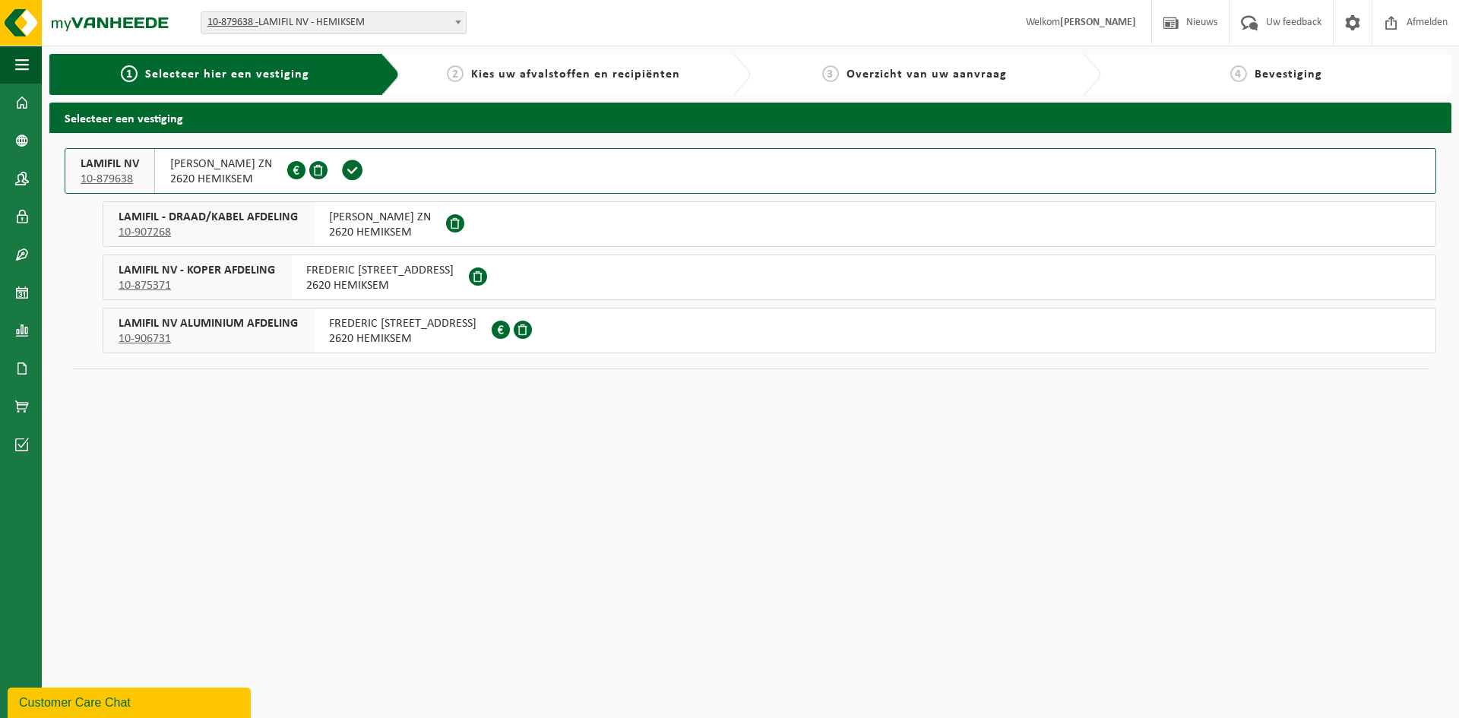
click at [214, 170] on span "FREDERIK SHEIDLAAN ZN" at bounding box center [221, 164] width 102 height 15
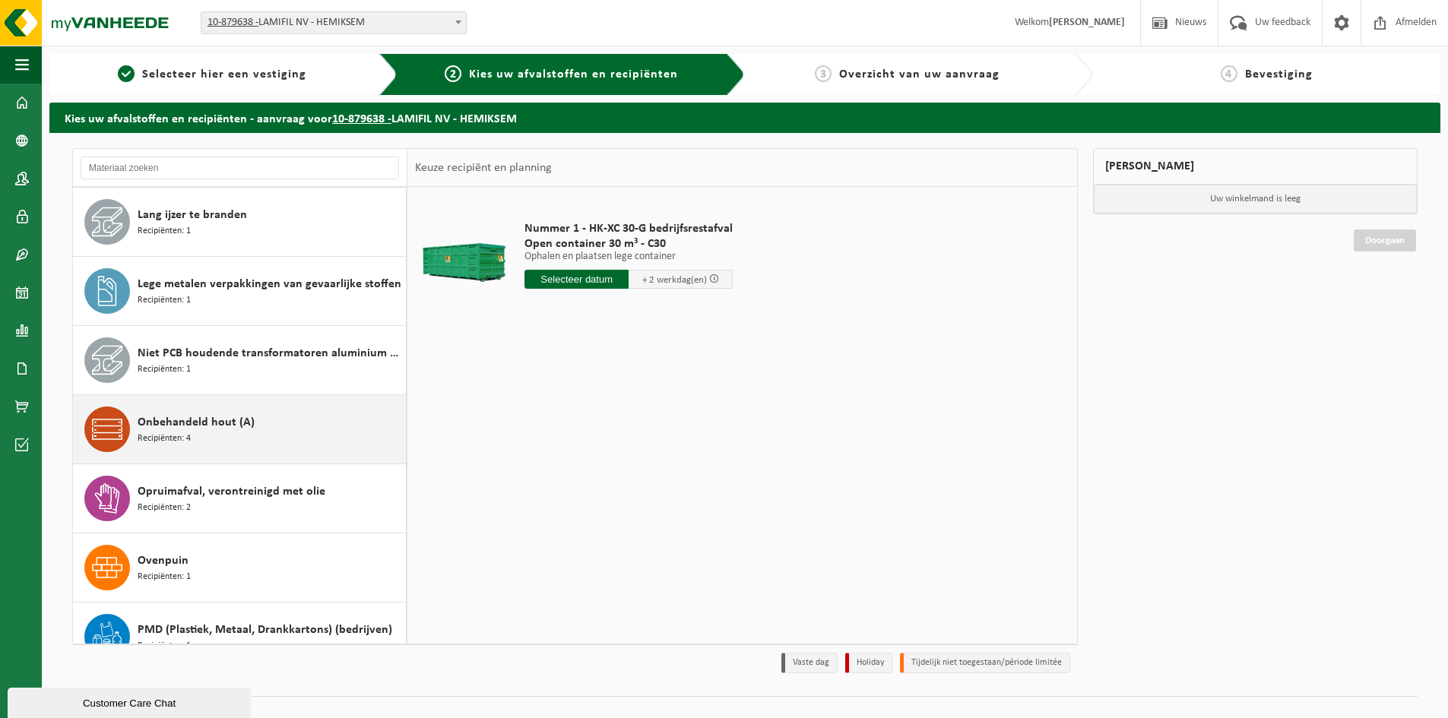
click at [238, 415] on span "Onbehandeld hout (A)" at bounding box center [196, 422] width 117 height 18
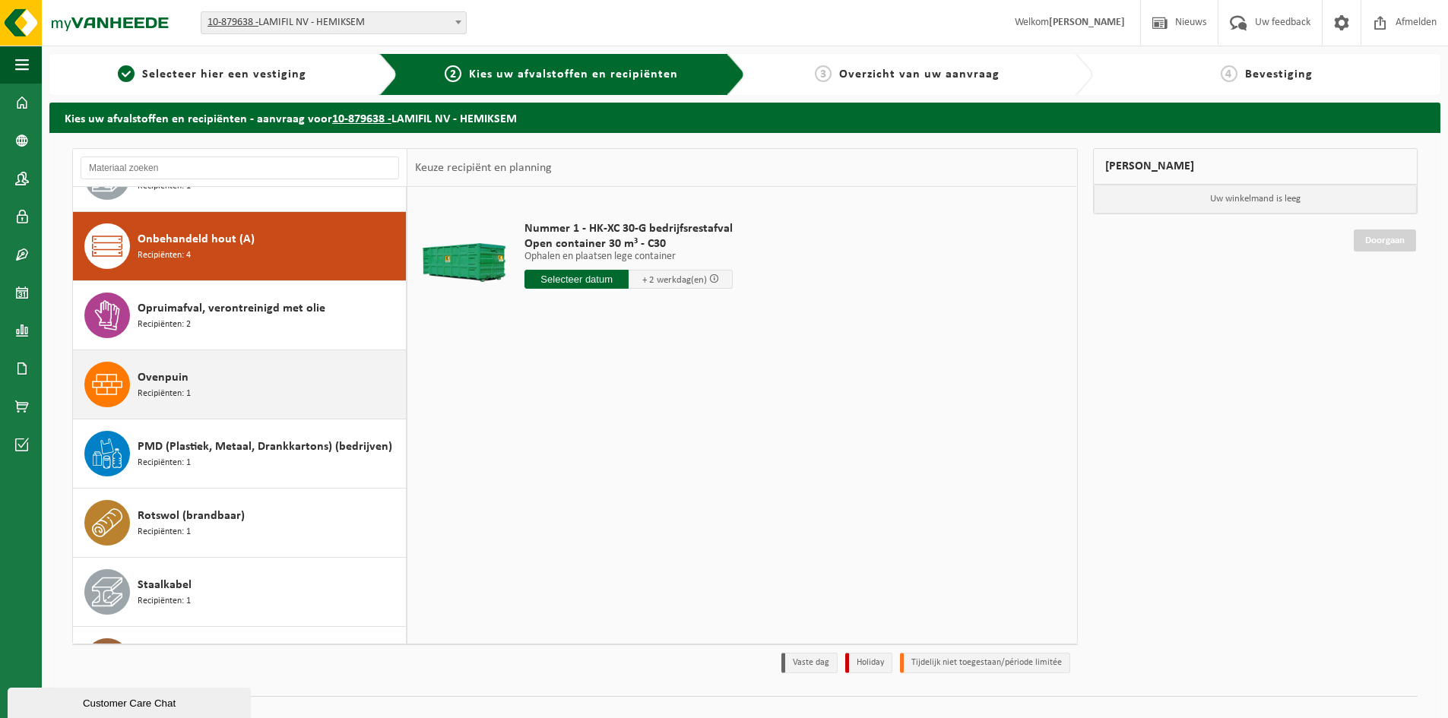
scroll to position [968, 0]
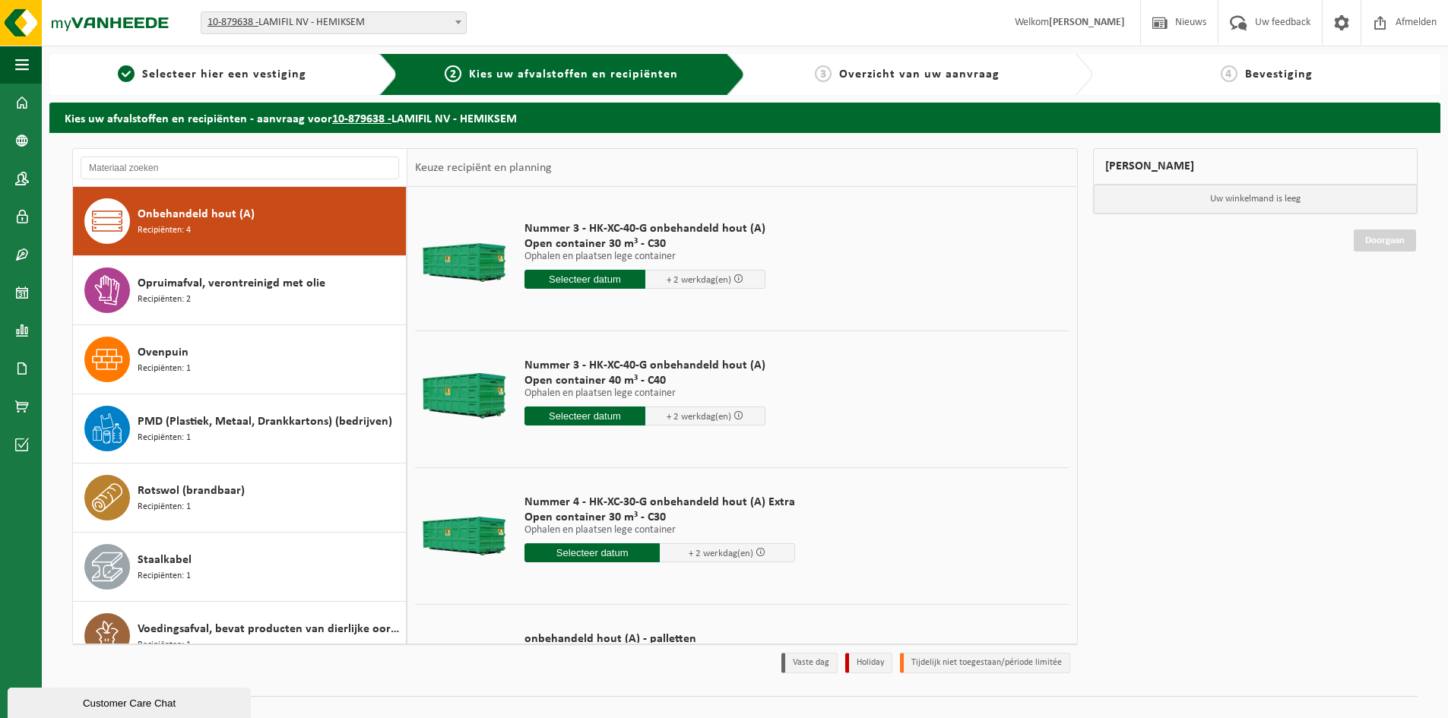
click at [581, 280] on input "text" at bounding box center [584, 279] width 121 height 19
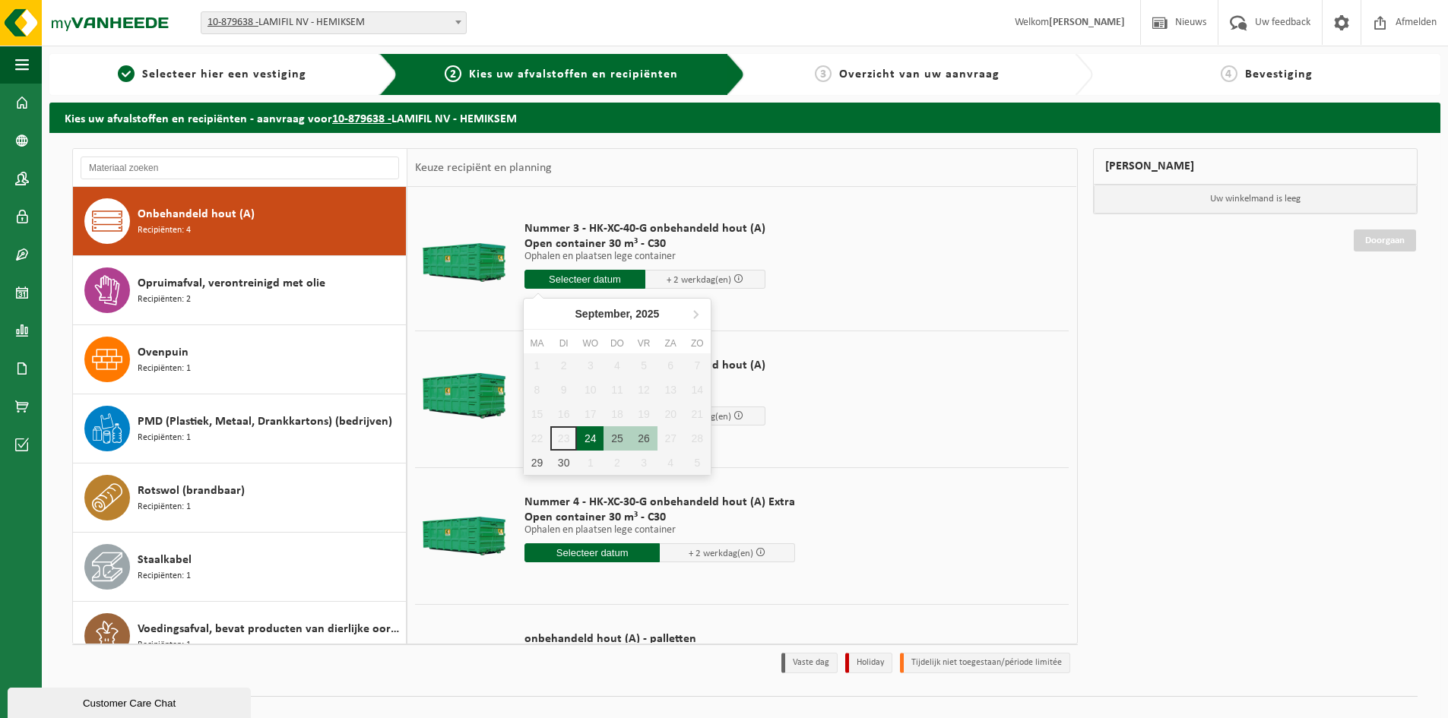
click at [592, 432] on div "24" at bounding box center [590, 438] width 27 height 24
type input "Van 2025-09-24"
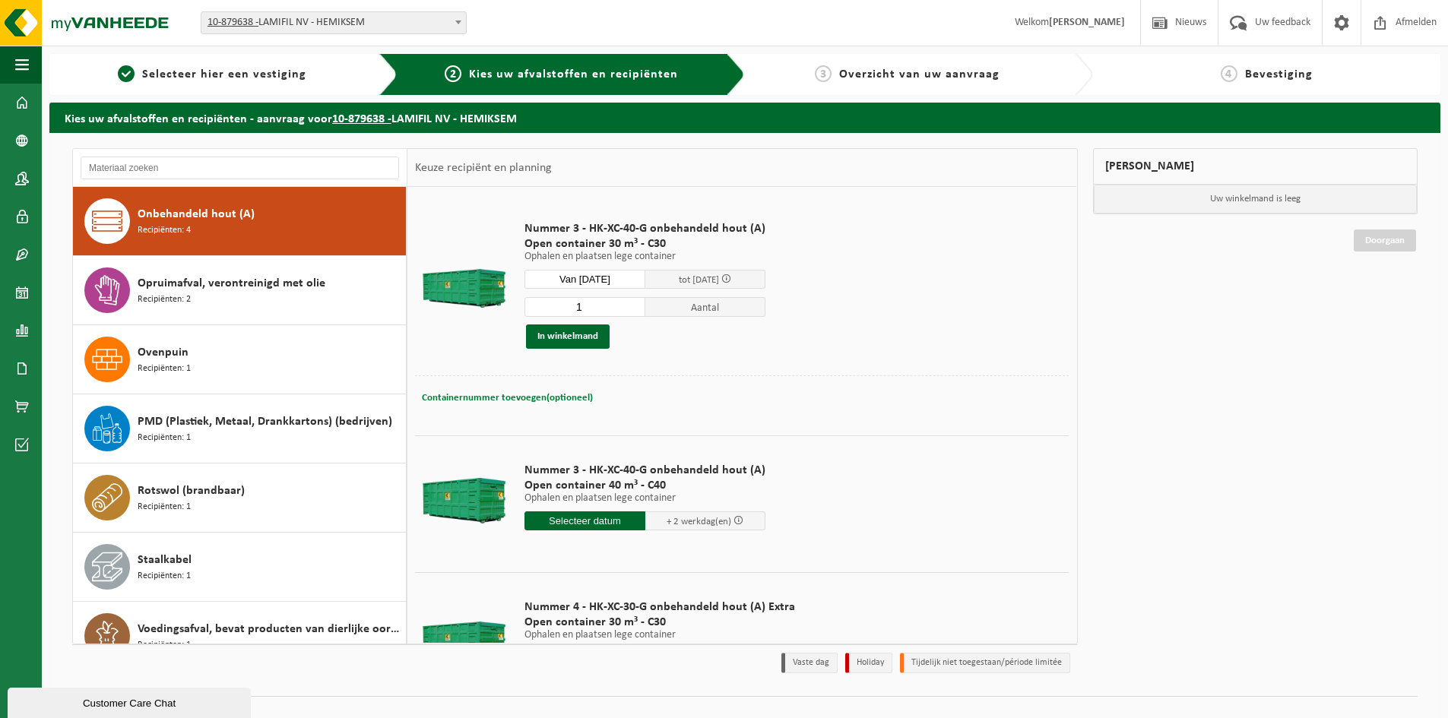
click at [508, 393] on span "Containernummer toevoegen(optioneel)" at bounding box center [507, 398] width 171 height 10
click at [508, 396] on input "text" at bounding box center [634, 398] width 319 height 21
type input "C30 - 888"
click at [581, 333] on button "In winkelmand" at bounding box center [568, 336] width 84 height 24
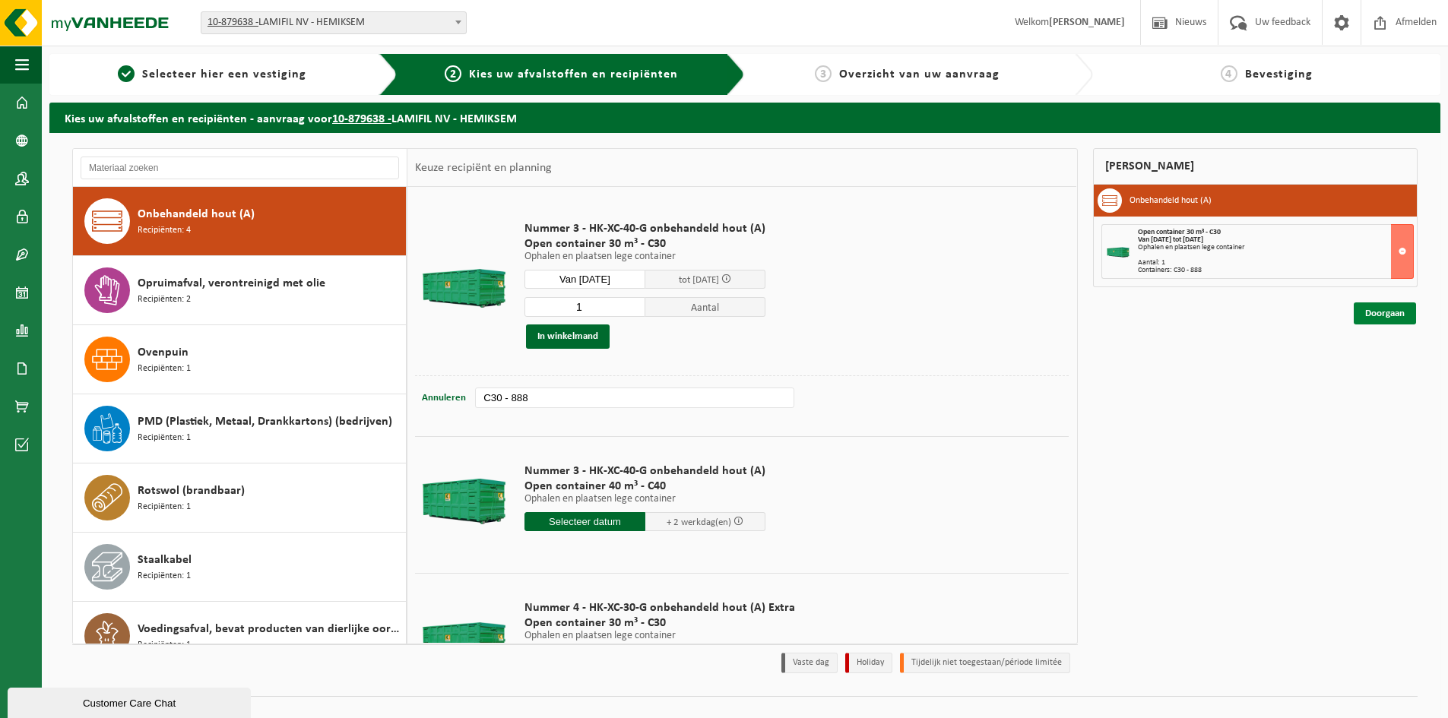
click at [1389, 317] on link "Doorgaan" at bounding box center [1384, 313] width 62 height 22
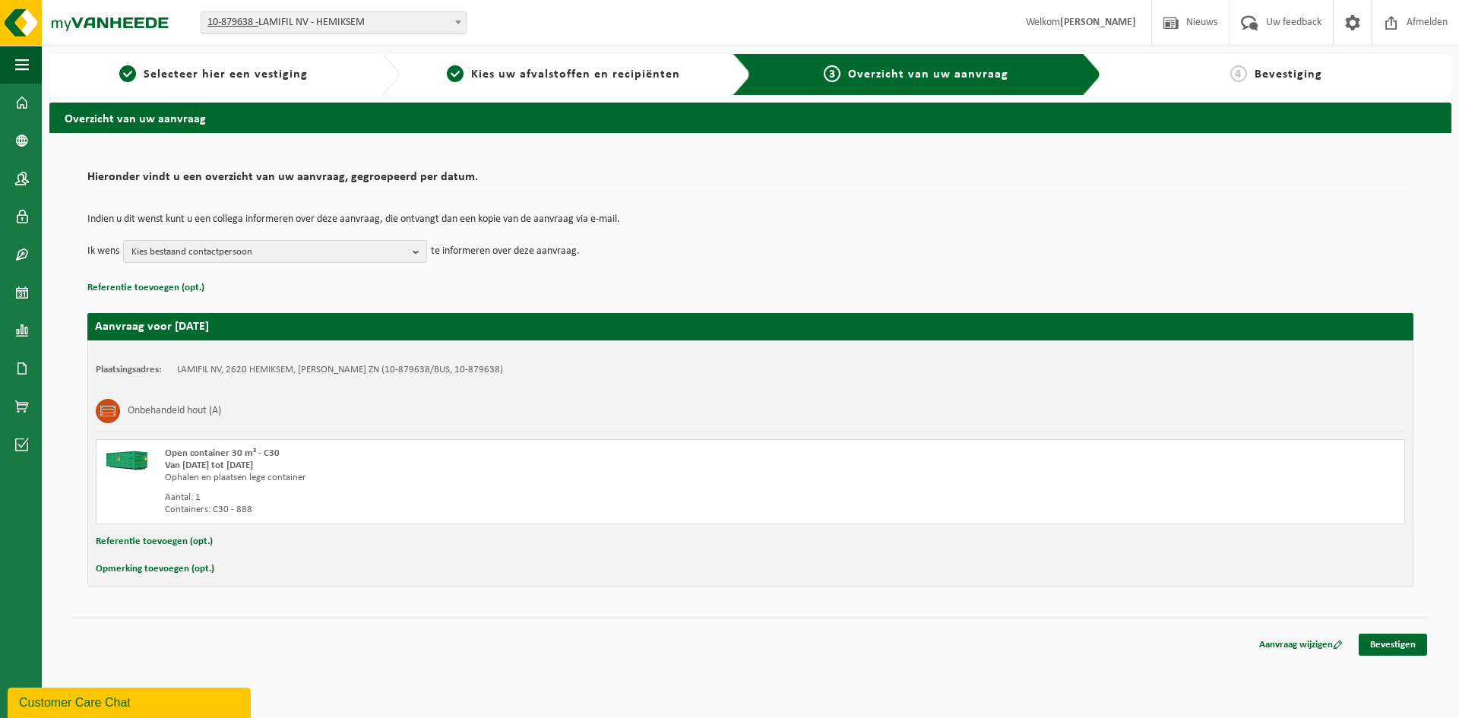
click at [298, 254] on span "Kies bestaand contactpersoon" at bounding box center [268, 252] width 275 height 23
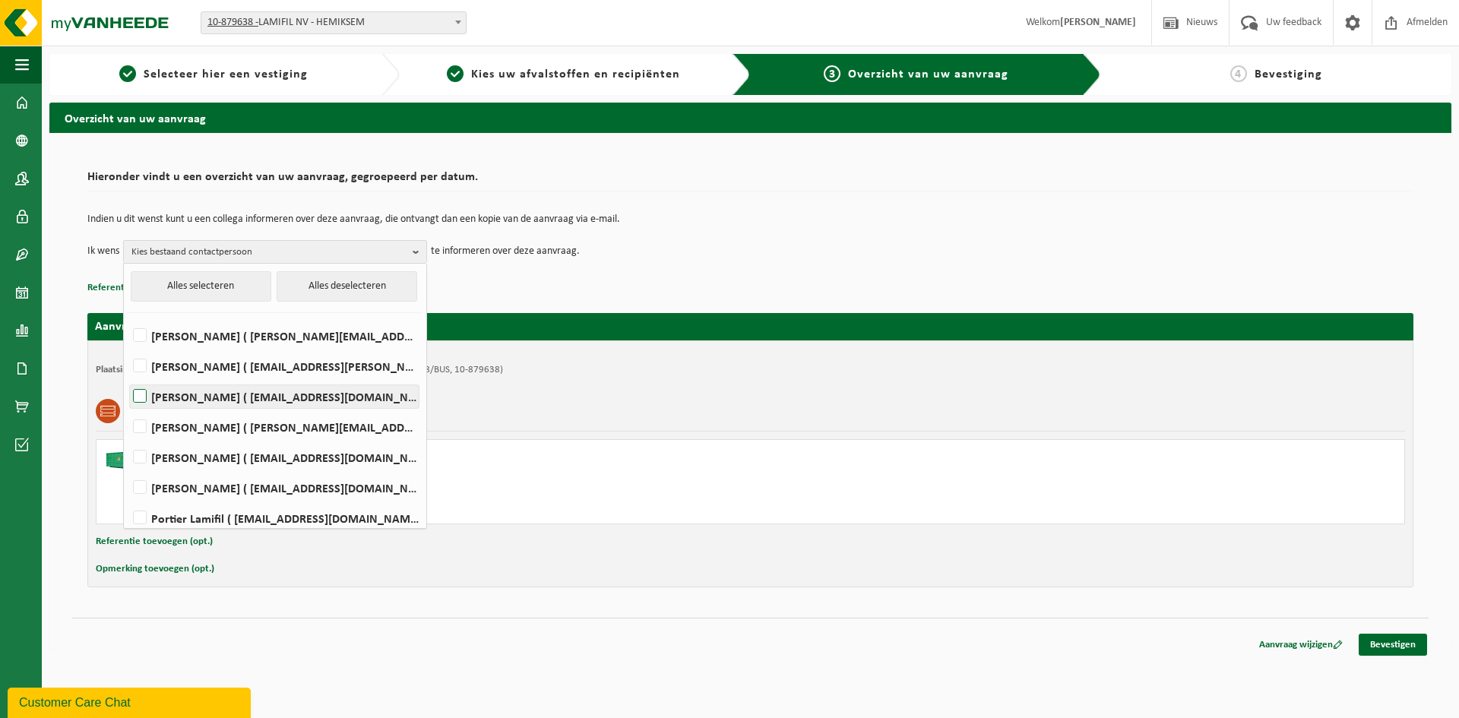
click at [138, 392] on label "[PERSON_NAME] ( [EMAIL_ADDRESS][DOMAIN_NAME] )" at bounding box center [274, 396] width 289 height 23
click at [128, 378] on input "Dirk Boels ( dirk.boels@lamifil.be )" at bounding box center [127, 377] width 1 height 1
checkbox input "true"
click at [139, 454] on label "Marc De Wijn ( marc.de.wijn@lamifil.be )" at bounding box center [274, 457] width 289 height 23
click at [128, 438] on input "Marc De Wijn ( marc.de.wijn@lamifil.be )" at bounding box center [127, 438] width 1 height 1
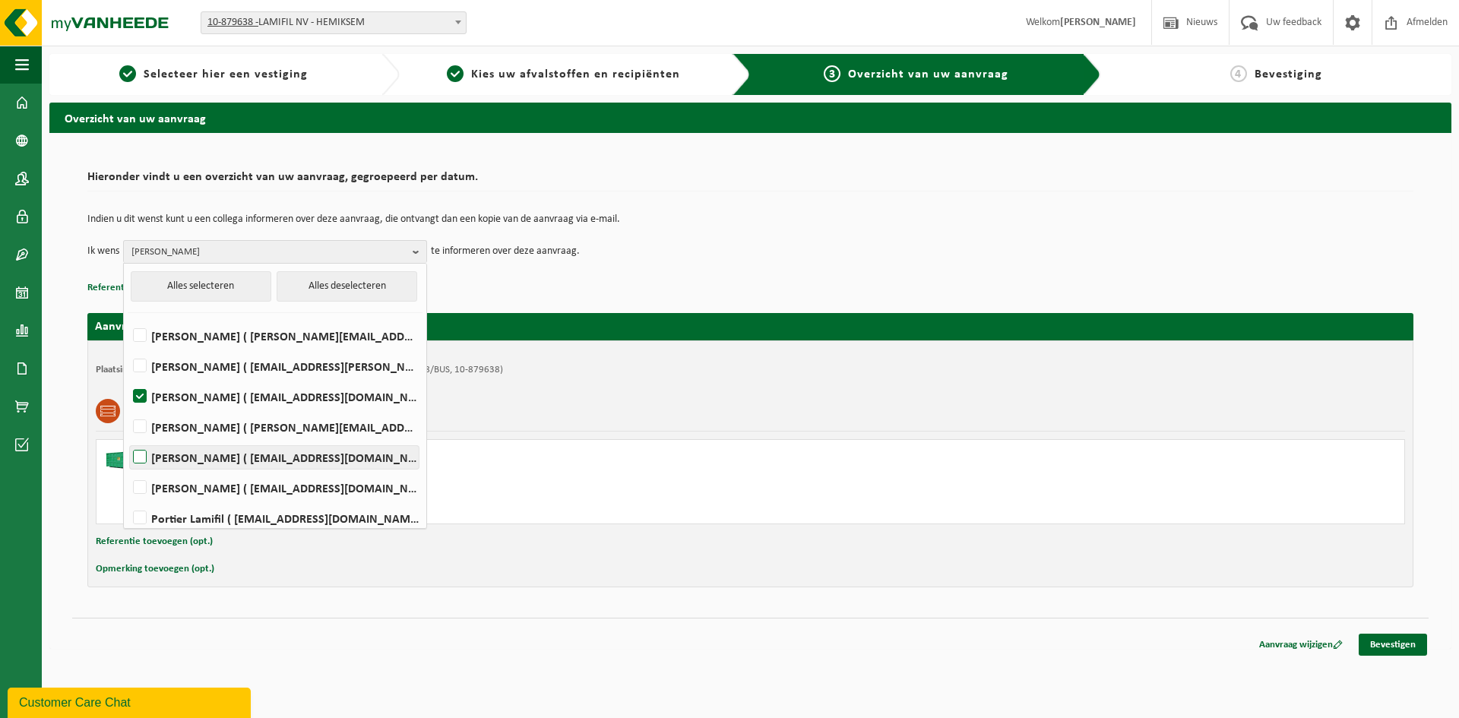
checkbox input "true"
click at [385, 248] on span "Dirk Boels, Marc De Wijn" at bounding box center [268, 252] width 275 height 23
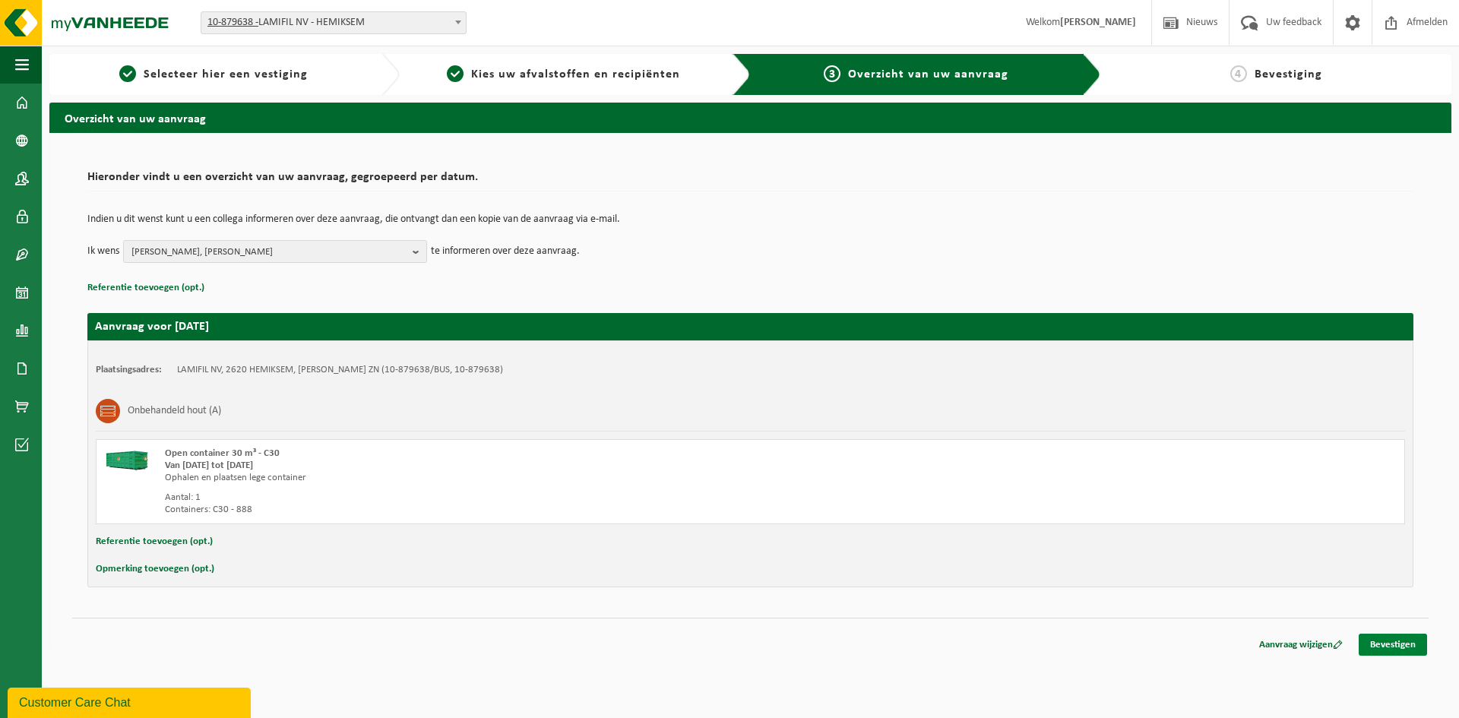
click at [1405, 646] on link "Bevestigen" at bounding box center [1393, 645] width 68 height 22
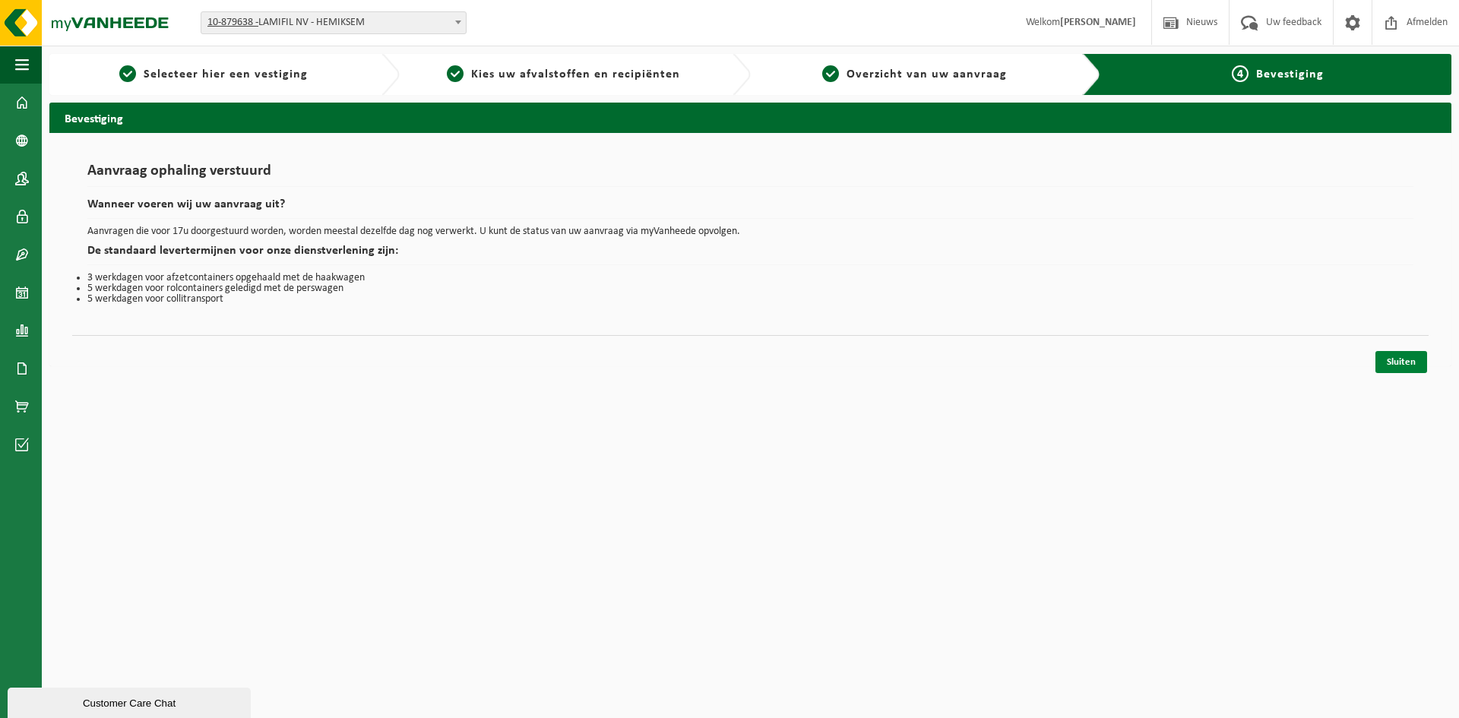
click at [1411, 367] on link "Sluiten" at bounding box center [1401, 362] width 52 height 22
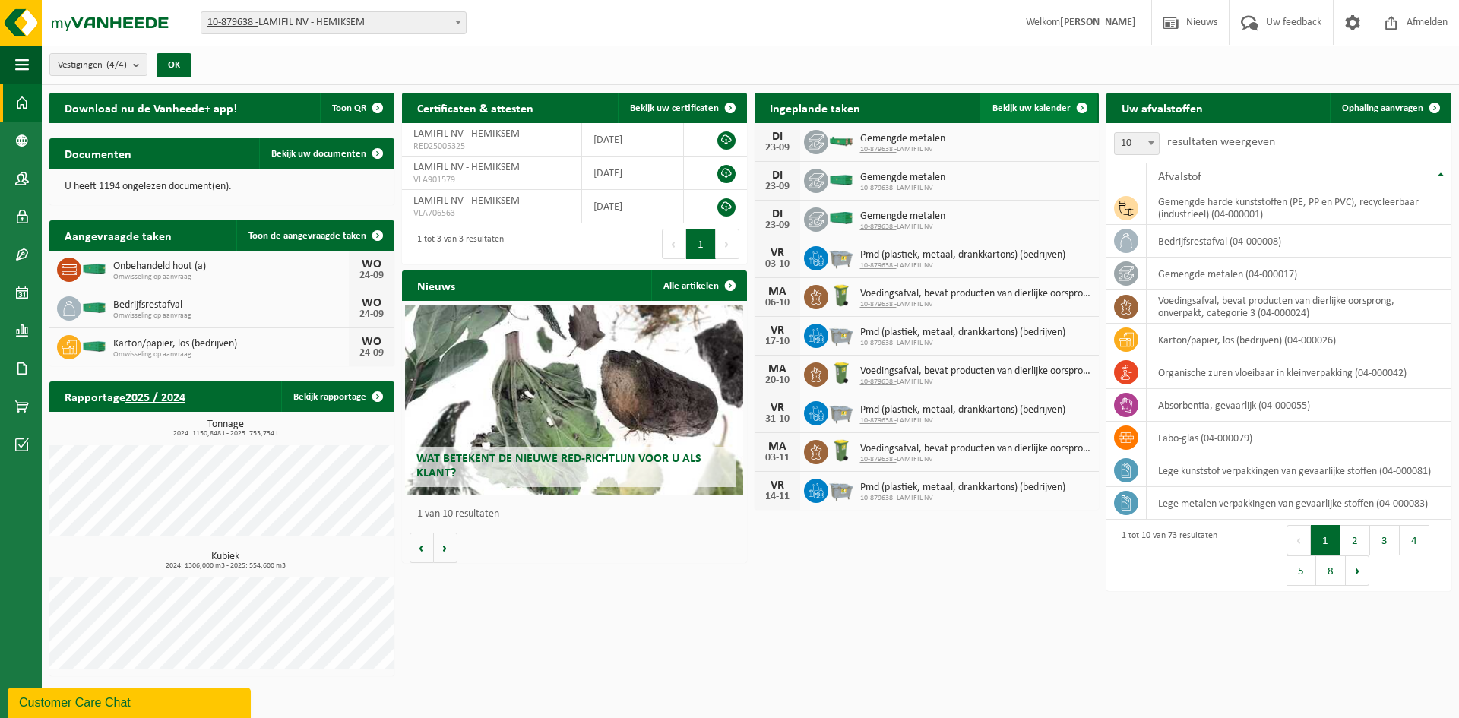
click at [1016, 104] on span "Bekijk uw kalender" at bounding box center [1031, 108] width 78 height 10
